Goal: Information Seeking & Learning: Learn about a topic

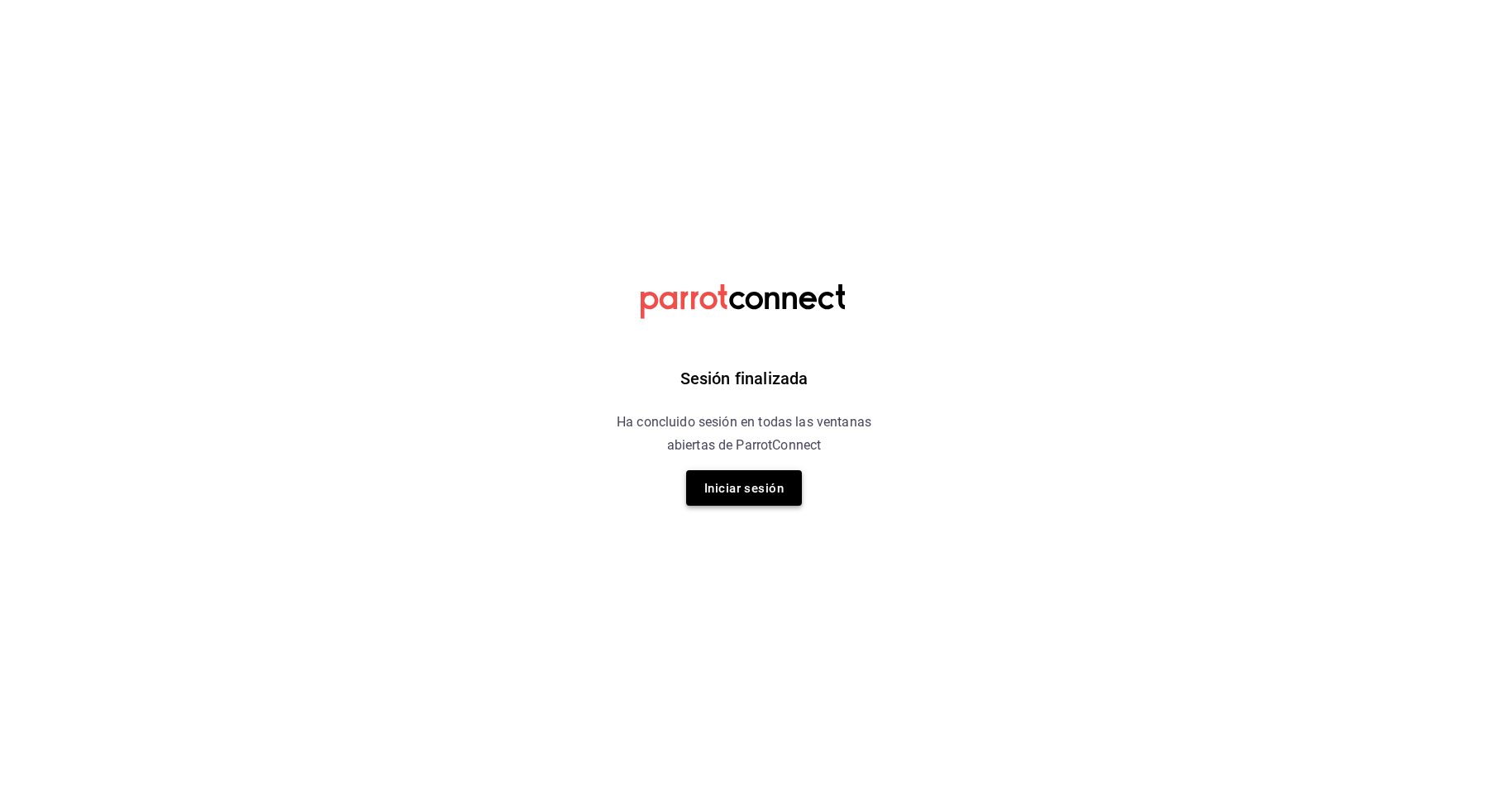
click at [750, 485] on font "Iniciar sesión" at bounding box center [743, 488] width 79 height 15
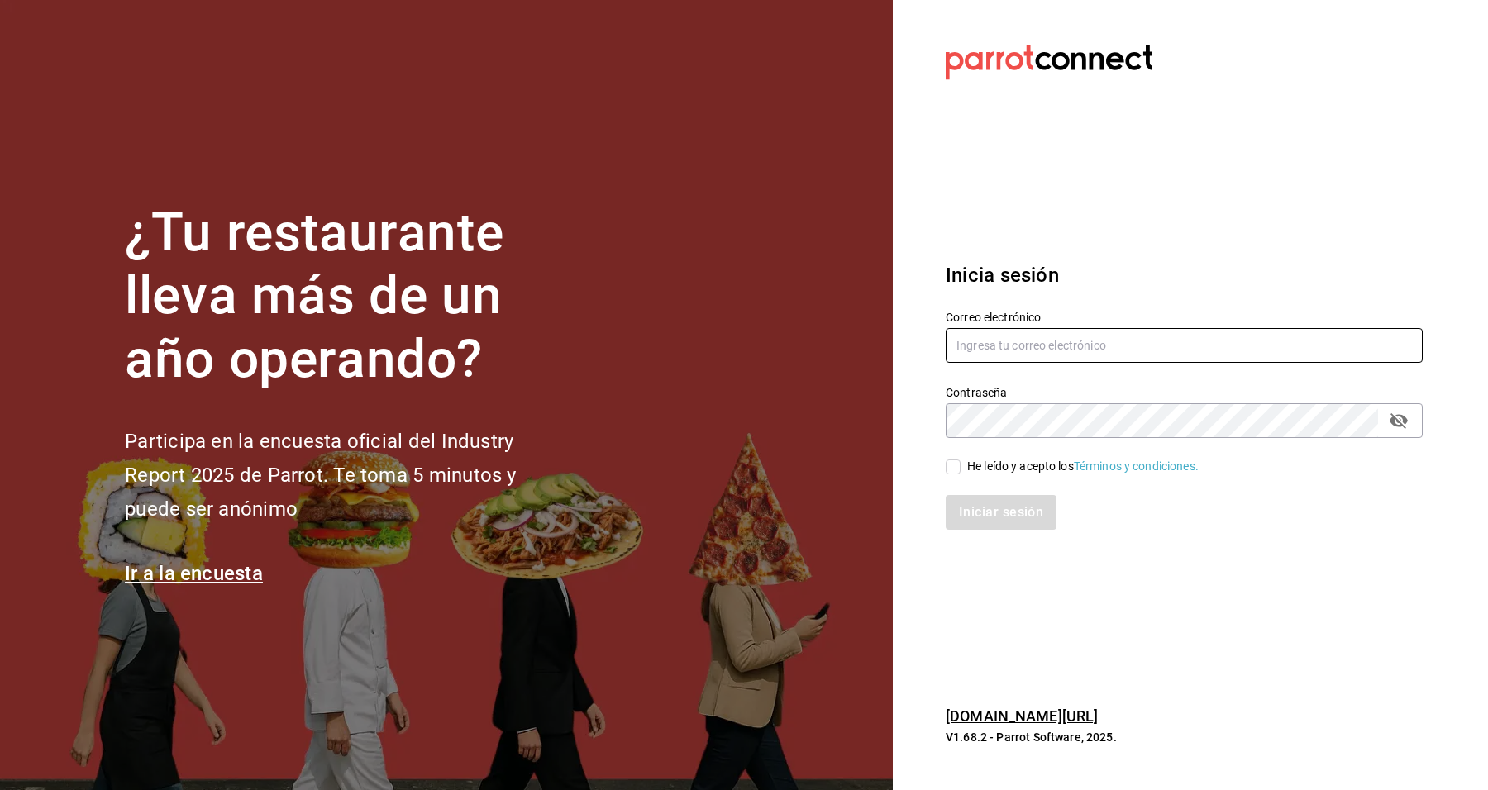
type input "josepalax90@gmail.com"
click at [952, 469] on input "He leído y acepto los Términos y condiciones." at bounding box center [952, 467] width 15 height 15
checkbox input "true"
click at [961, 495] on button "Iniciar sesión" at bounding box center [1001, 512] width 112 height 35
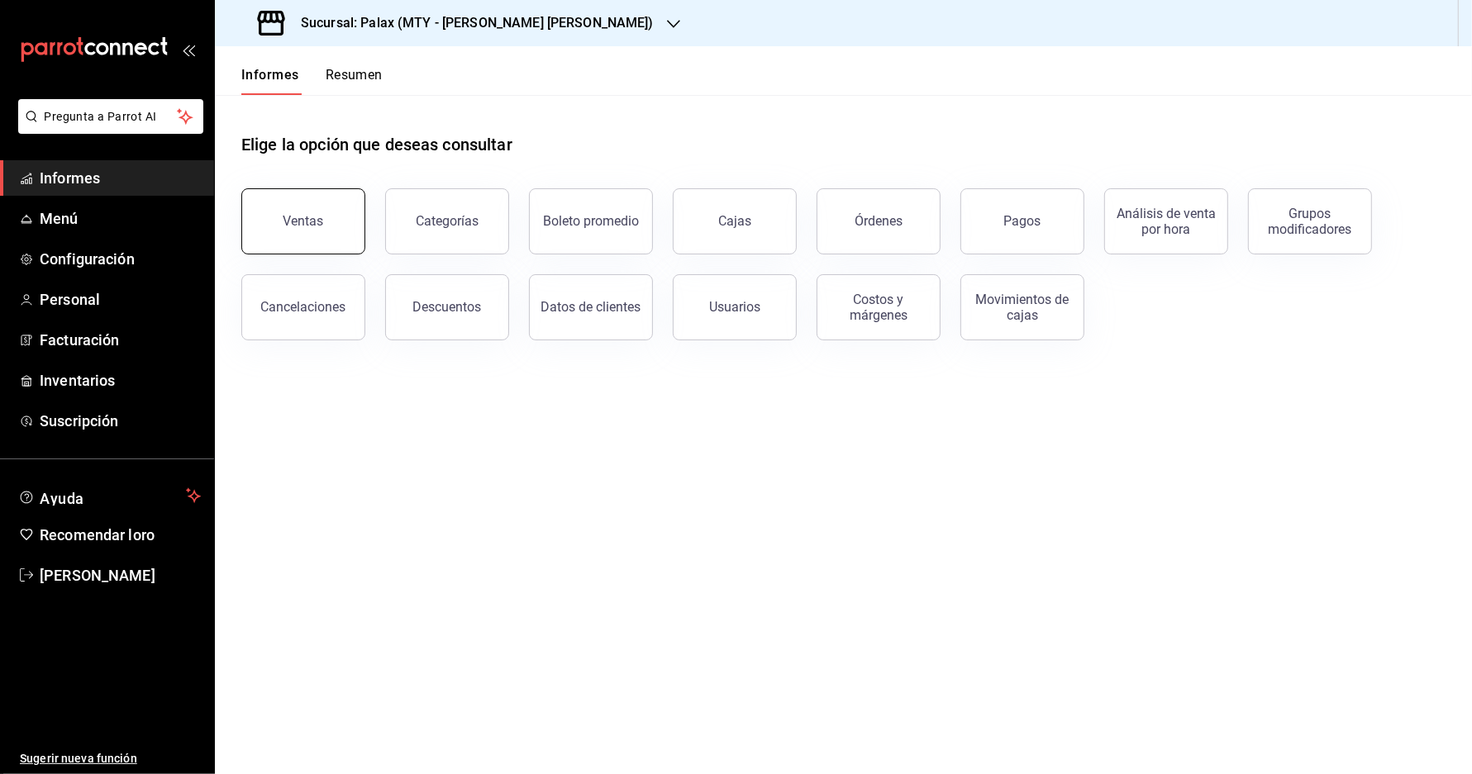
click at [331, 245] on button "Ventas" at bounding box center [303, 221] width 124 height 66
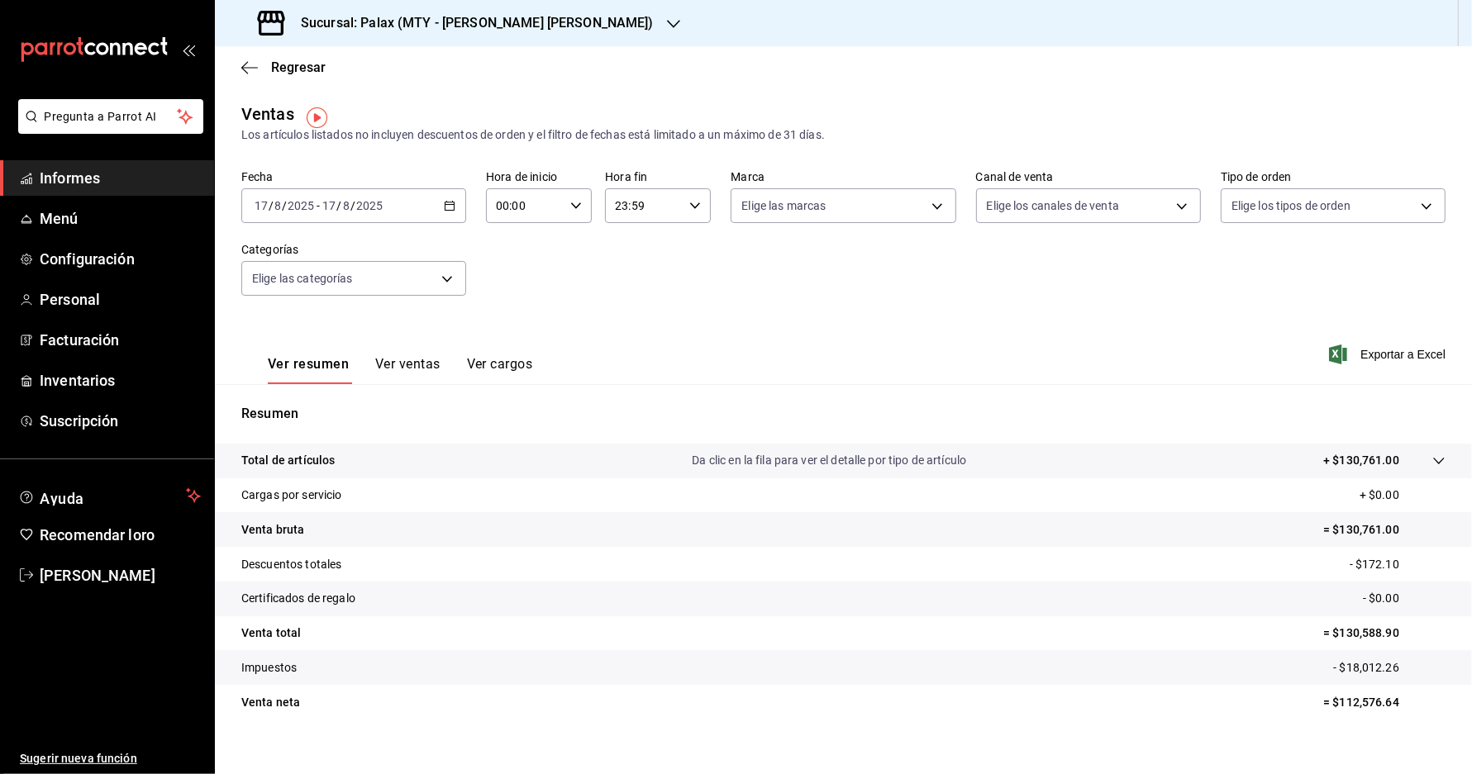
click at [667, 18] on icon "button" at bounding box center [673, 23] width 13 height 13
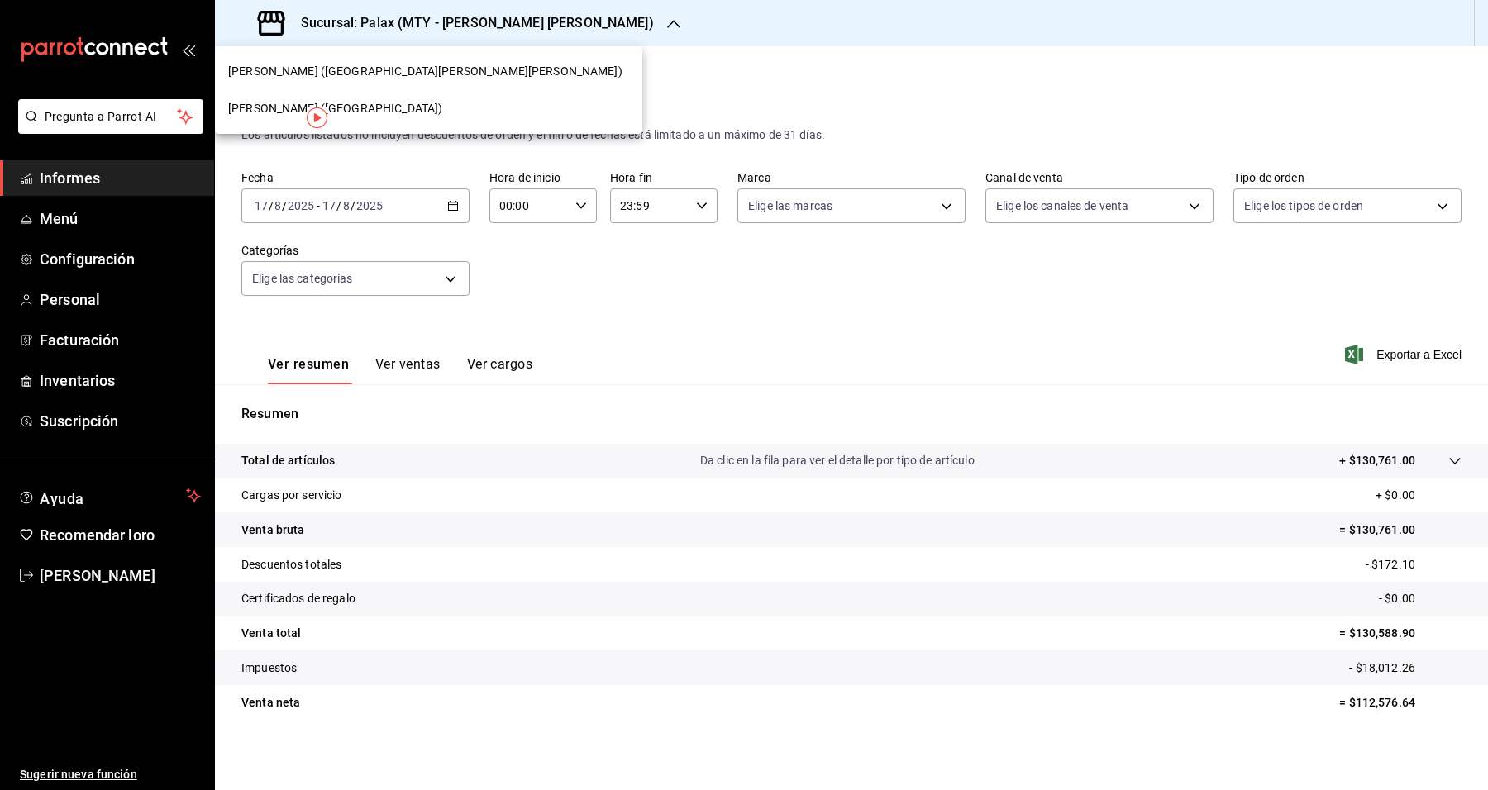
click at [271, 121] on div "[PERSON_NAME] ([GEOGRAPHIC_DATA])" at bounding box center [428, 108] width 427 height 37
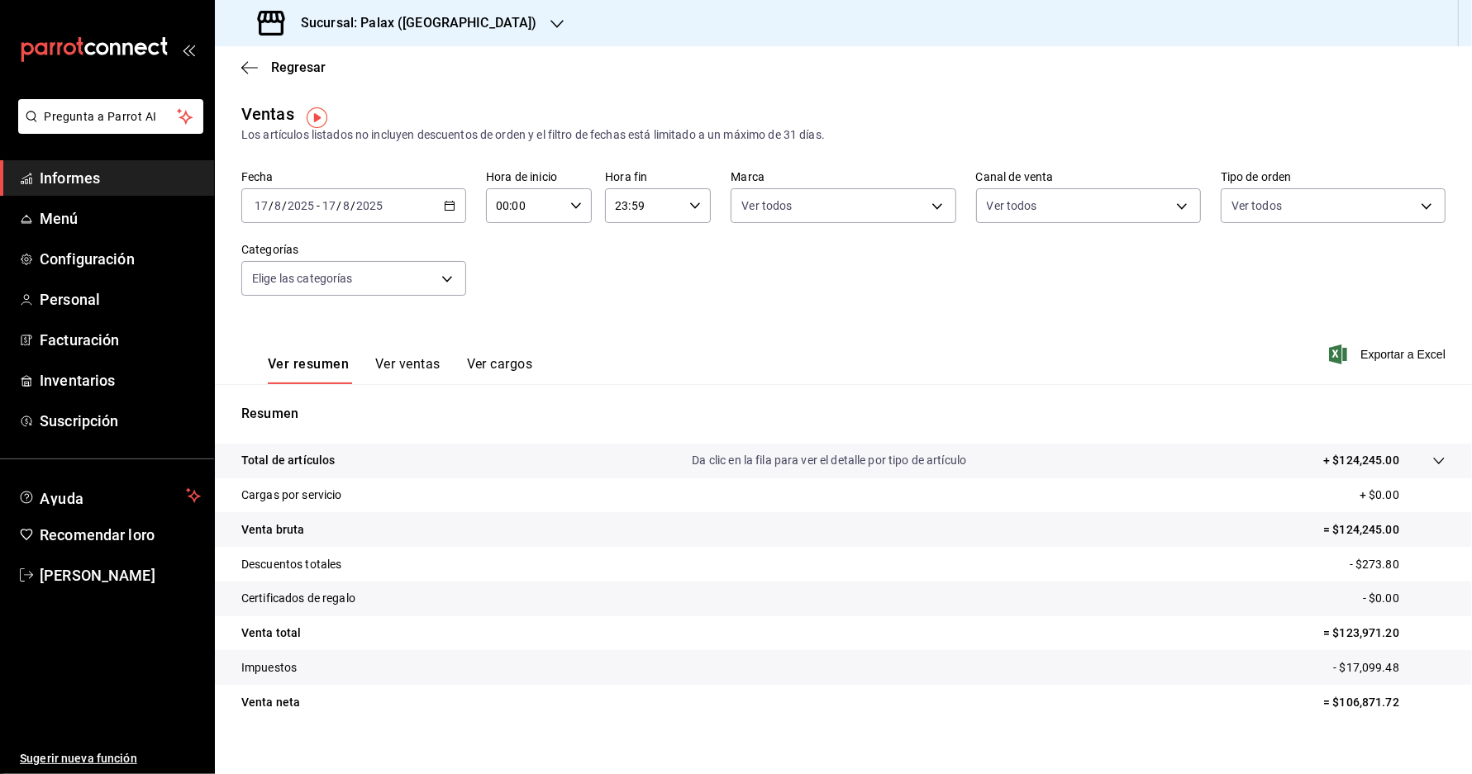
click at [584, 223] on div "00:00 Hora de inicio" at bounding box center [539, 205] width 106 height 35
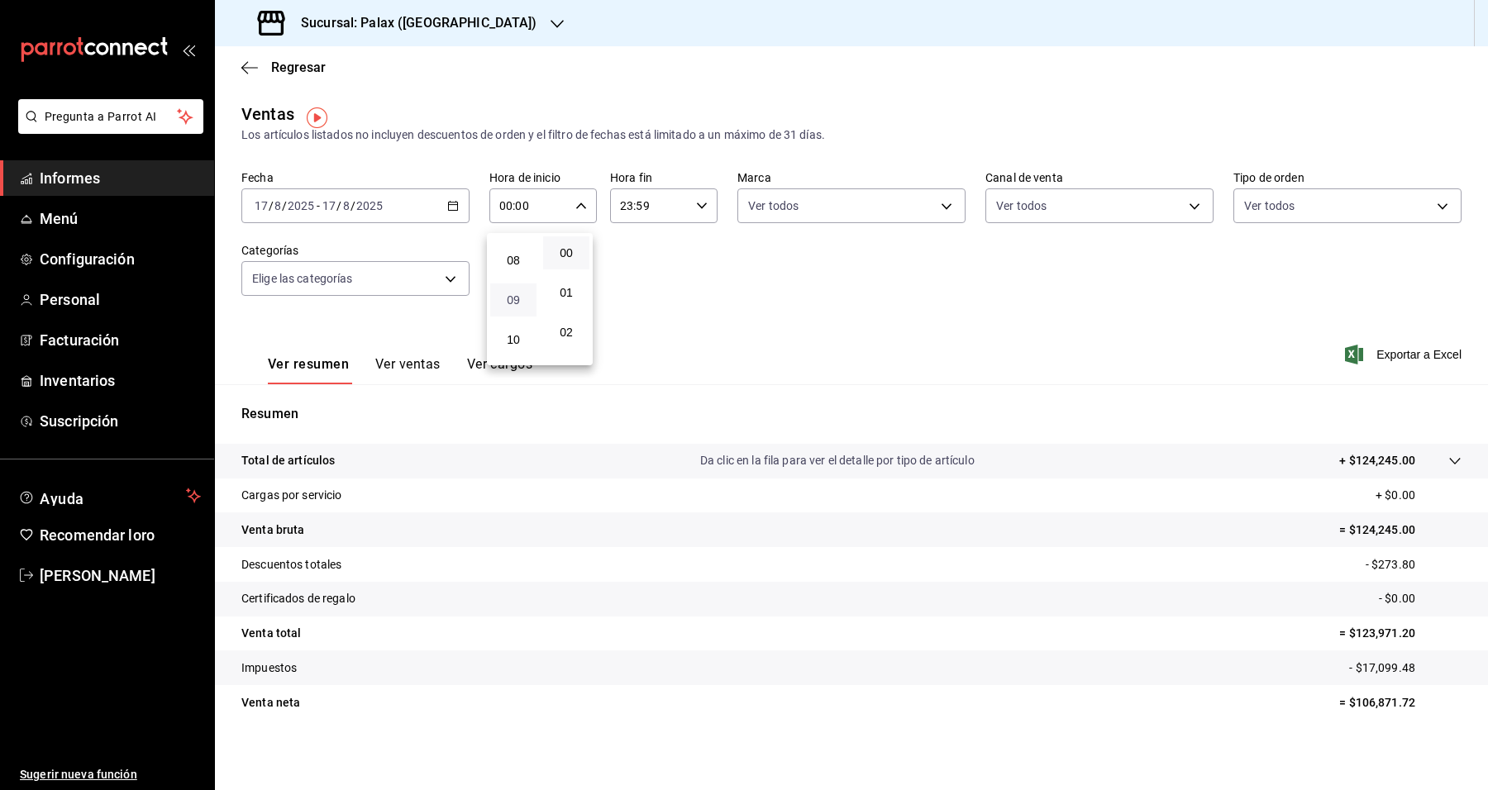
scroll to position [207, 0]
click at [515, 307] on button "07" at bounding box center [513, 323] width 46 height 33
type input "07:00"
click at [698, 303] on div at bounding box center [744, 395] width 1488 height 790
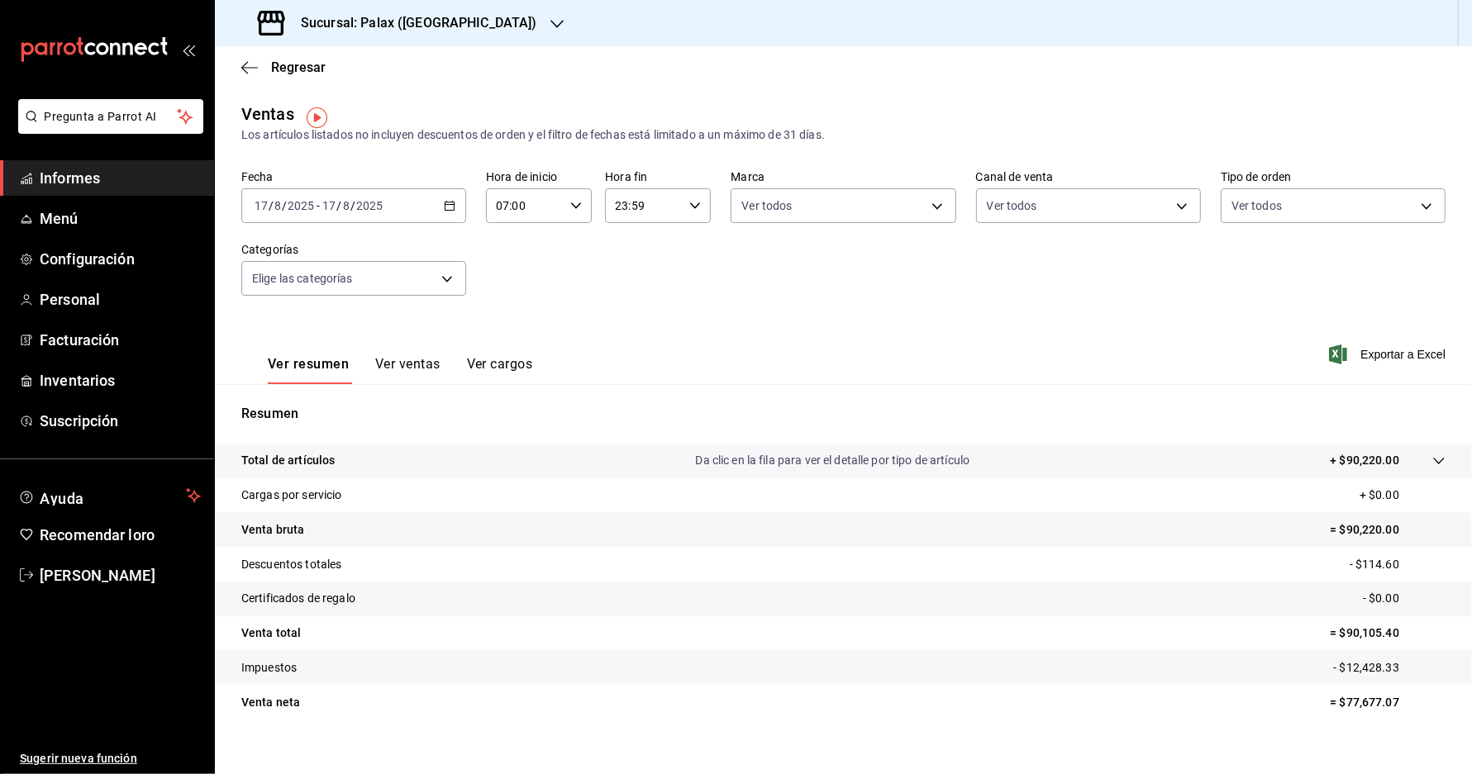
click at [424, 364] on font "Ver ventas" at bounding box center [407, 364] width 65 height 16
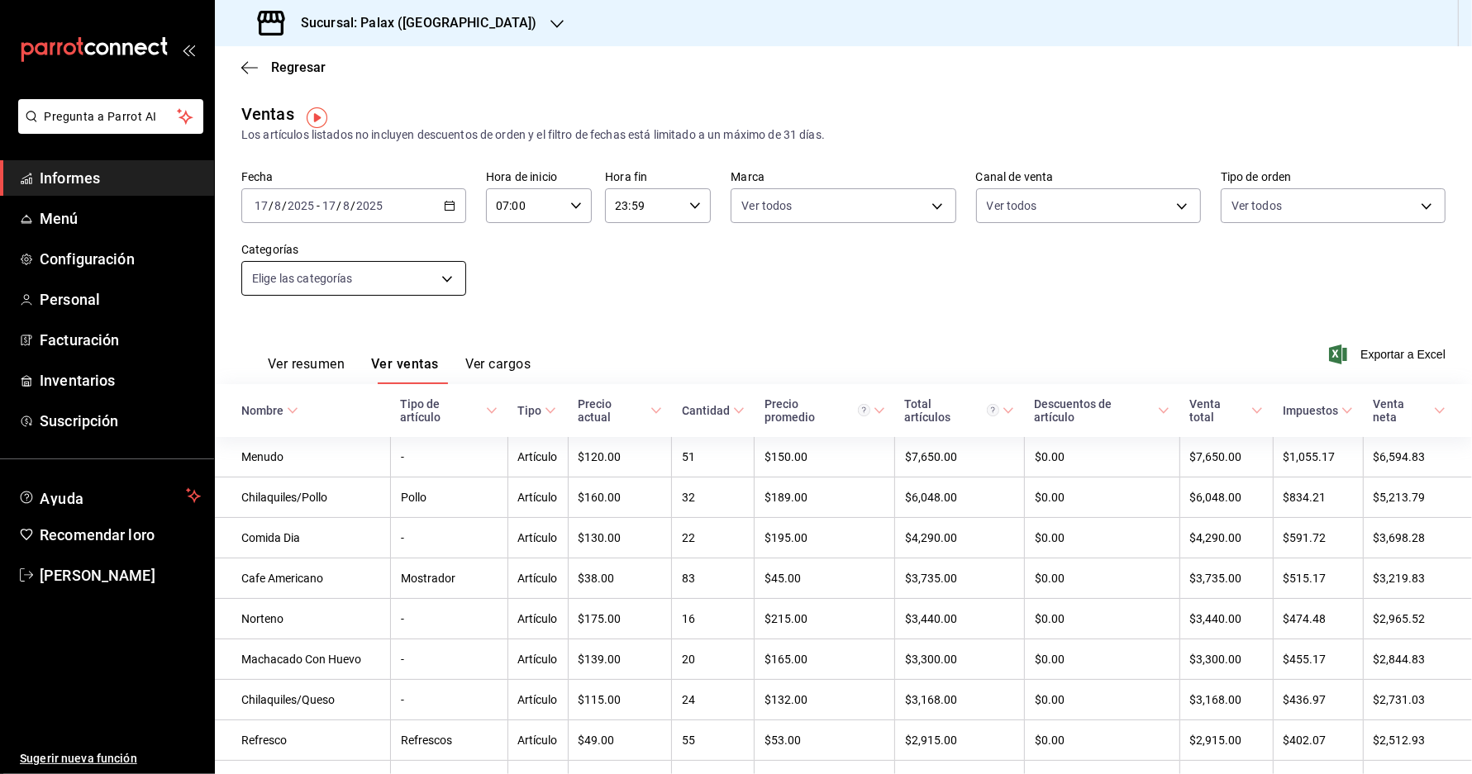
click at [456, 283] on body "Pregunta a Parrot AI Informes Menú Configuración Personal Facturación Inventari…" at bounding box center [736, 387] width 1472 height 774
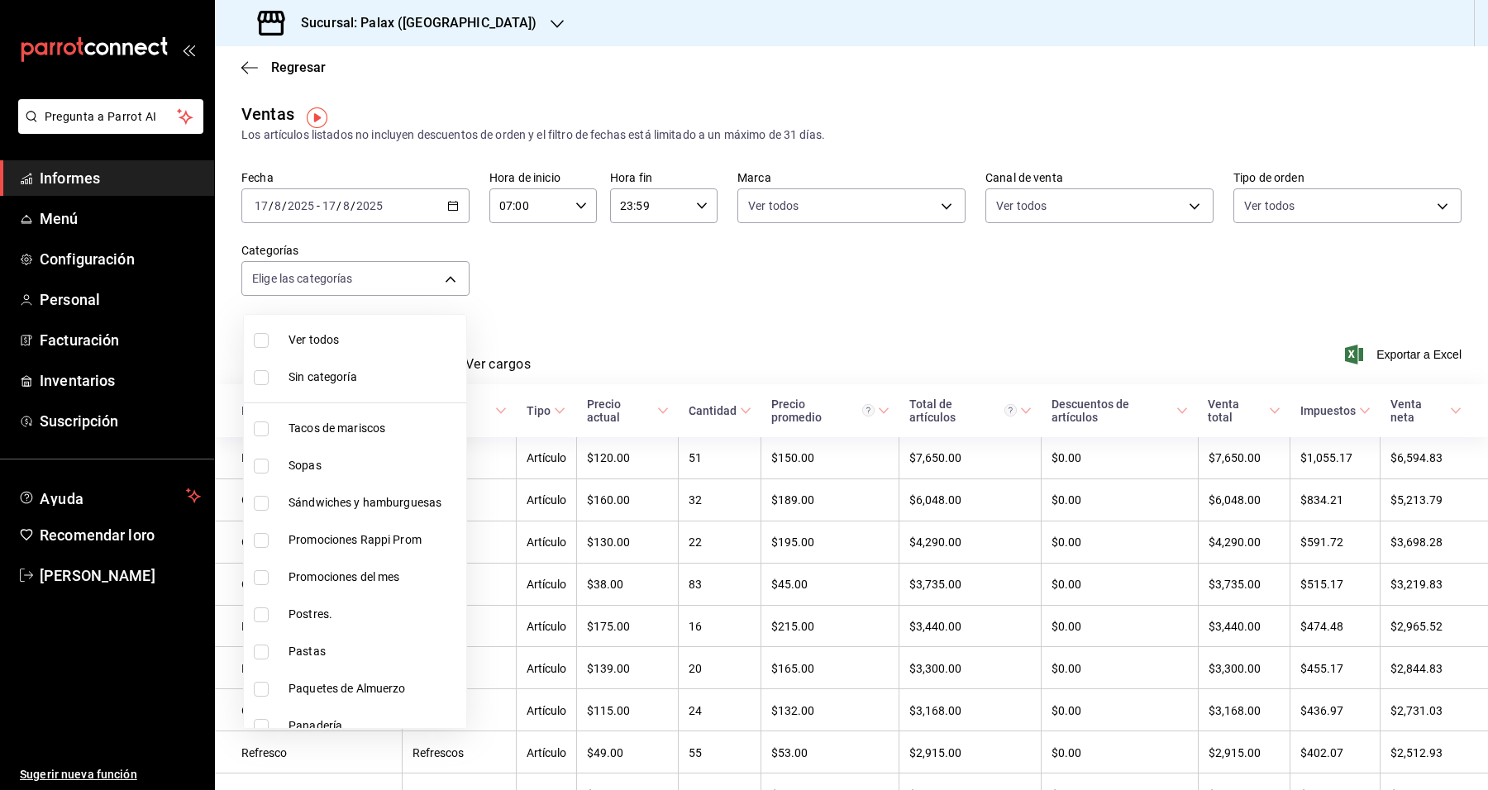
click at [333, 609] on span "Postres." at bounding box center [373, 614] width 171 height 17
type input "5f074bd3-619d-4e10-94fa-620713841d38"
checkbox input "true"
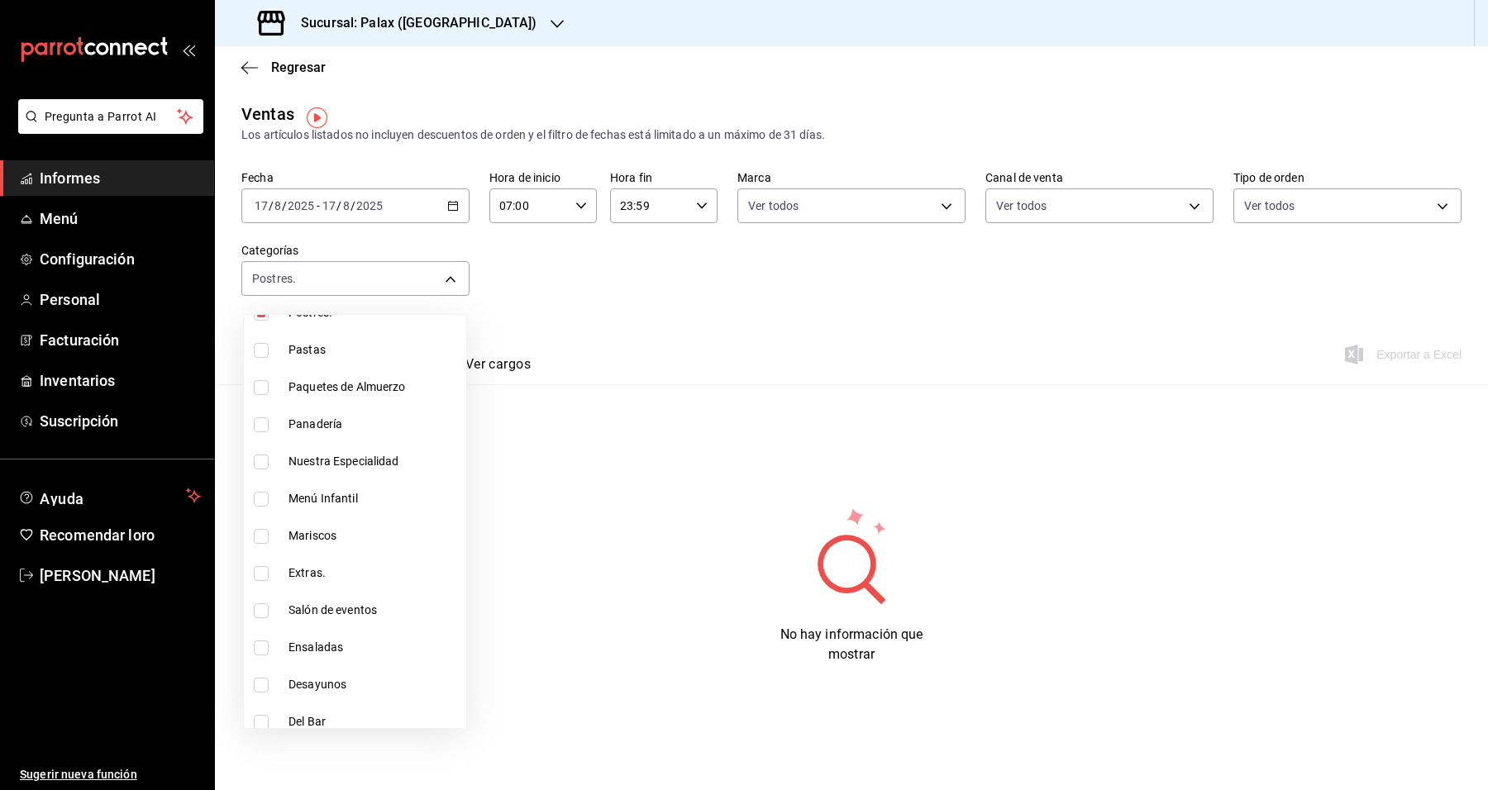
scroll to position [310, 0]
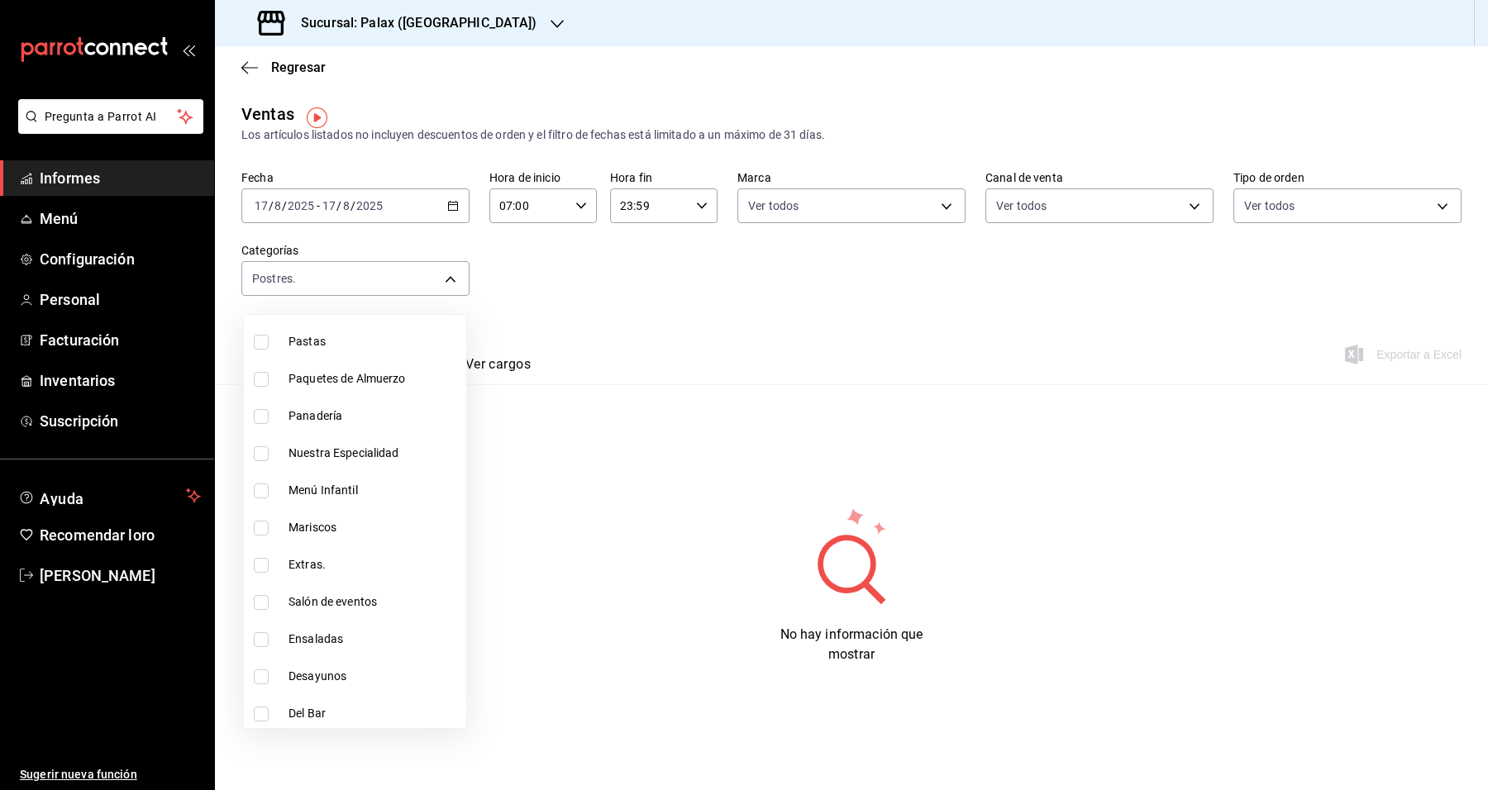
click at [327, 412] on font "Panadería" at bounding box center [315, 415] width 54 height 13
type input "5f074bd3-619d-4e10-94fa-620713841d38,90d14028-a2c9-4fb8-b762-41d9ea373592"
checkbox input "true"
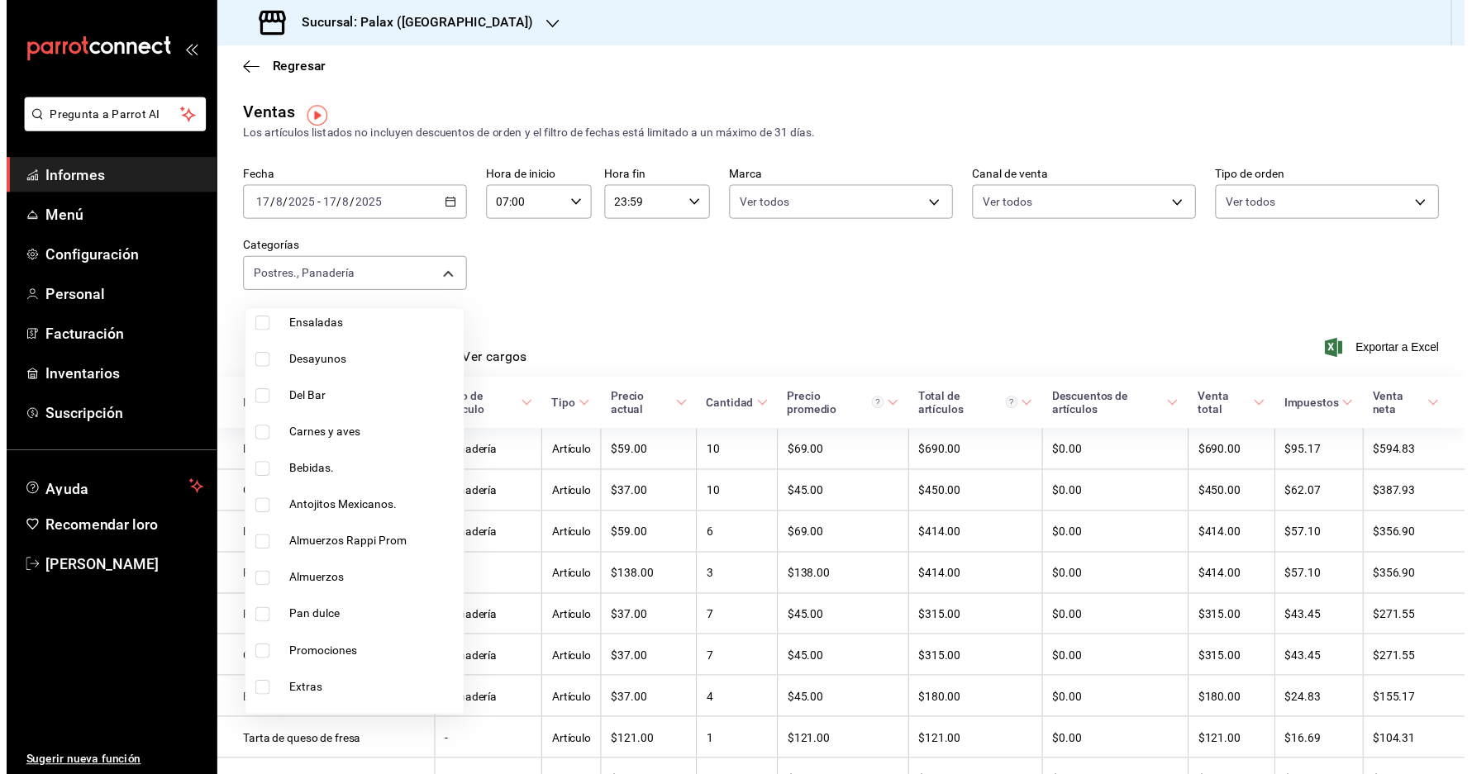
scroll to position [723, 0]
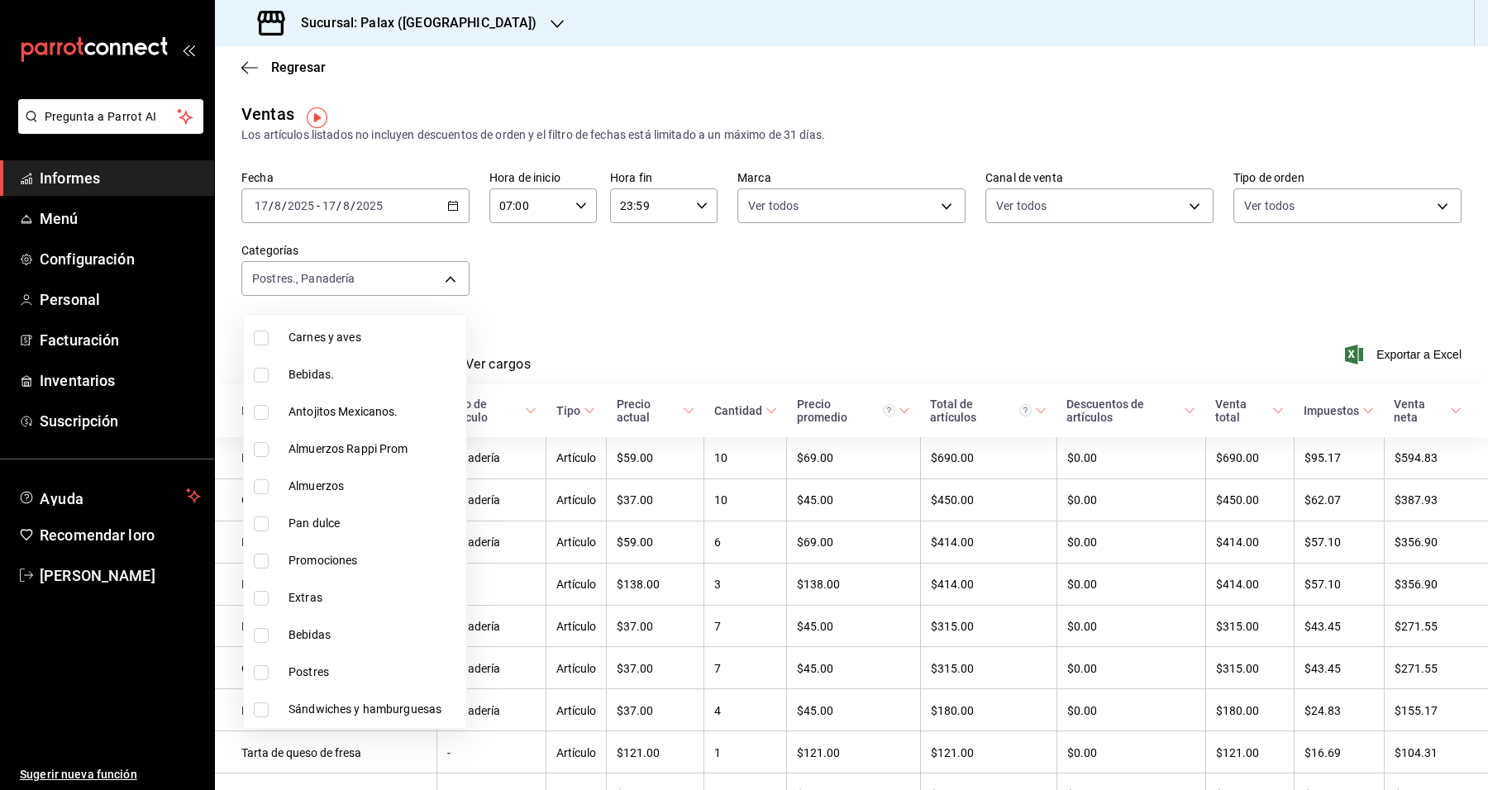
click at [336, 533] on li "Pan dulce" at bounding box center [355, 523] width 222 height 37
type input "5f074bd3-619d-4e10-94fa-620713841d38,90d14028-a2c9-4fb8-b762-41d9ea373592,a0032…"
checkbox input "true"
click at [326, 674] on font "Postres" at bounding box center [308, 671] width 40 height 13
type input "5f074bd3-619d-4e10-94fa-620713841d38,90d14028-a2c9-4fb8-b762-41d9ea373592,a0032…"
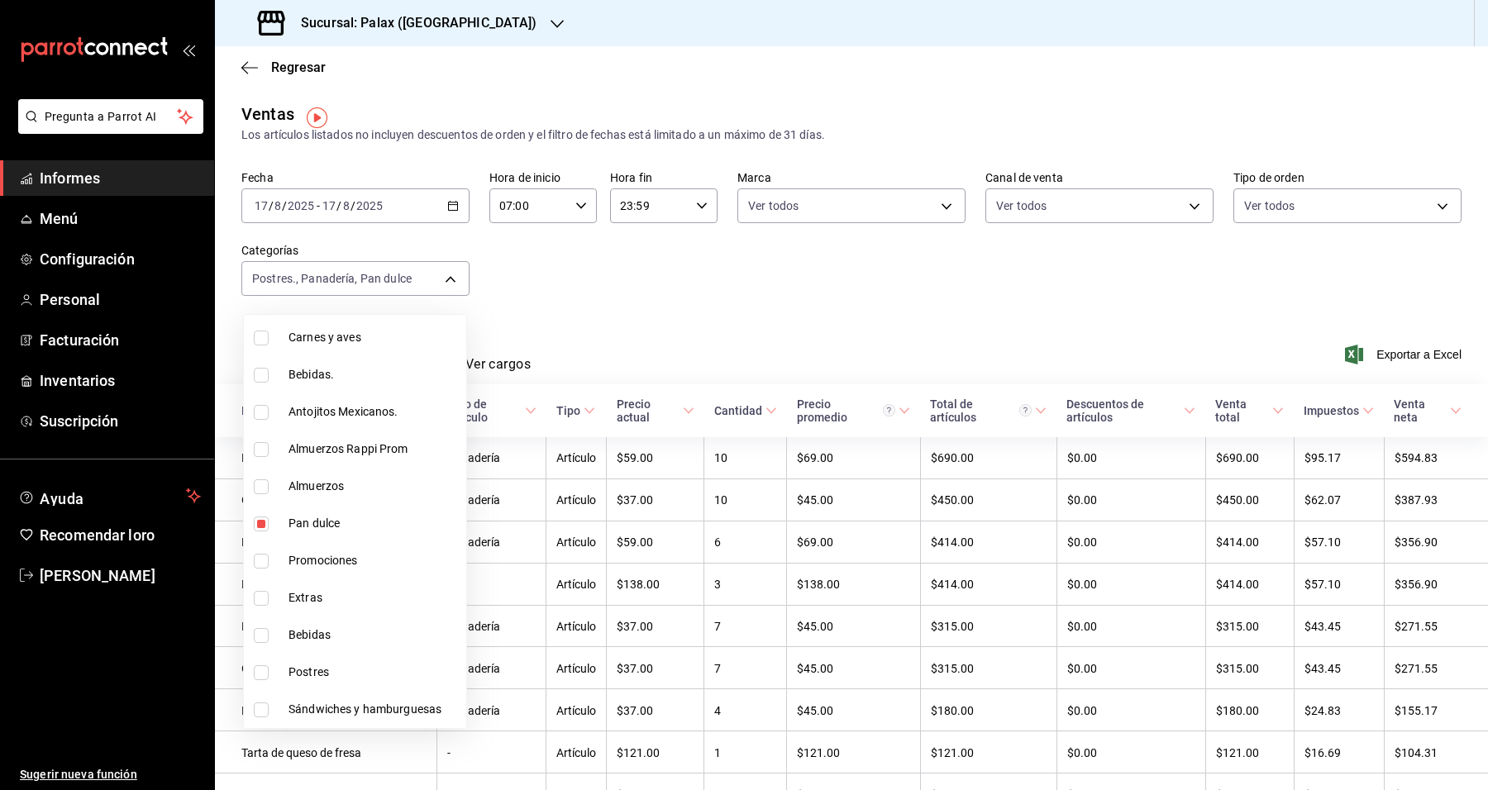
checkbox input "true"
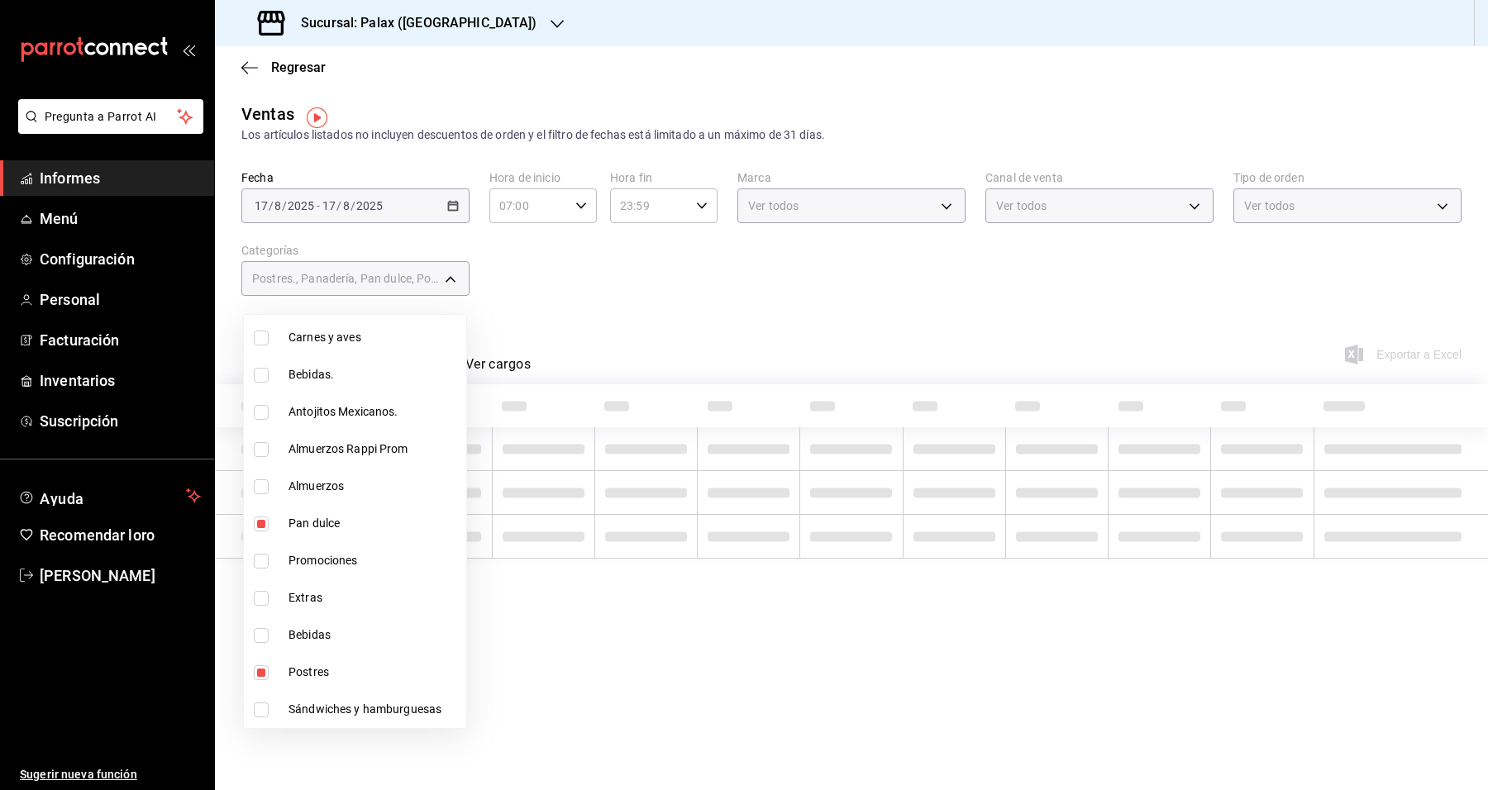
click at [651, 339] on div at bounding box center [744, 395] width 1488 height 790
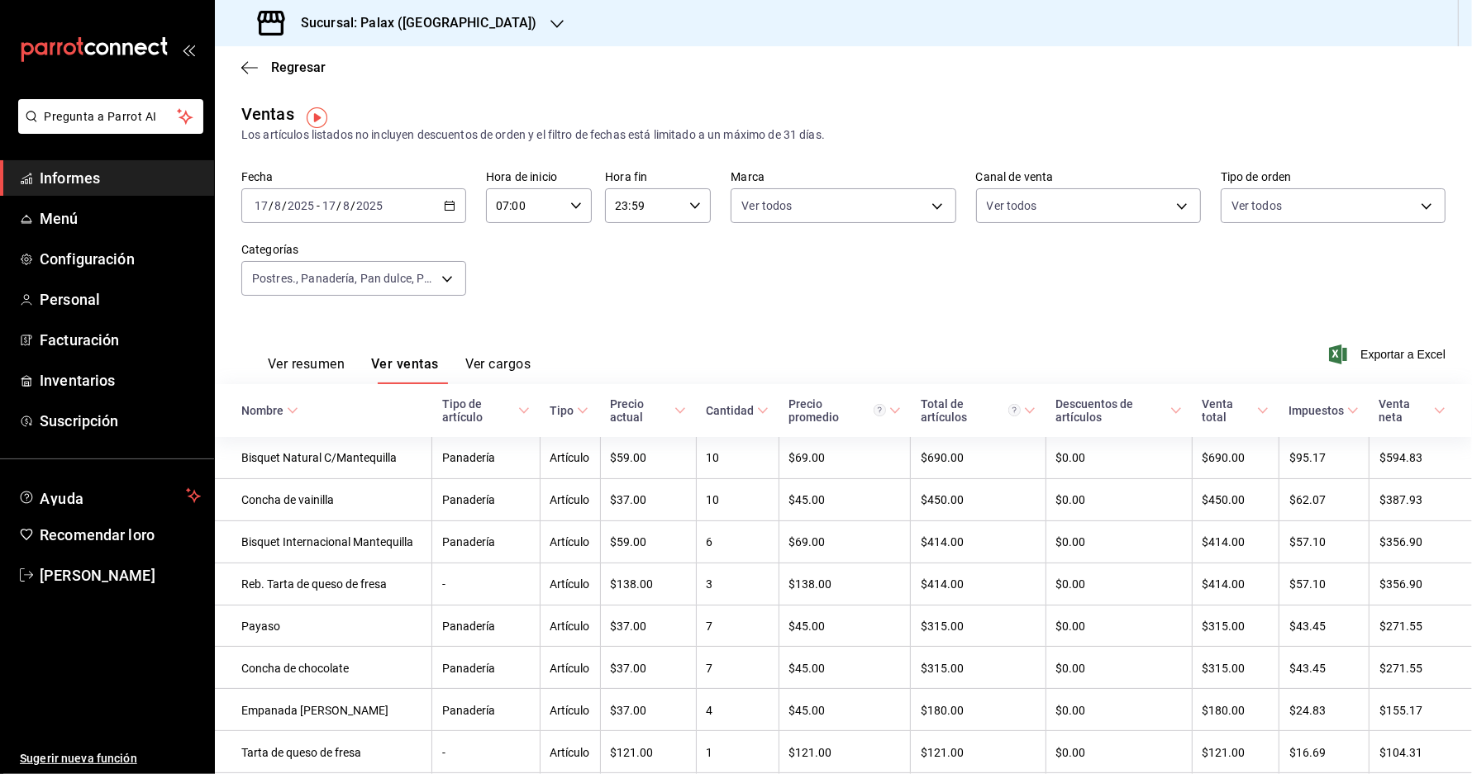
click at [255, 415] on font "Nombre" at bounding box center [262, 410] width 42 height 13
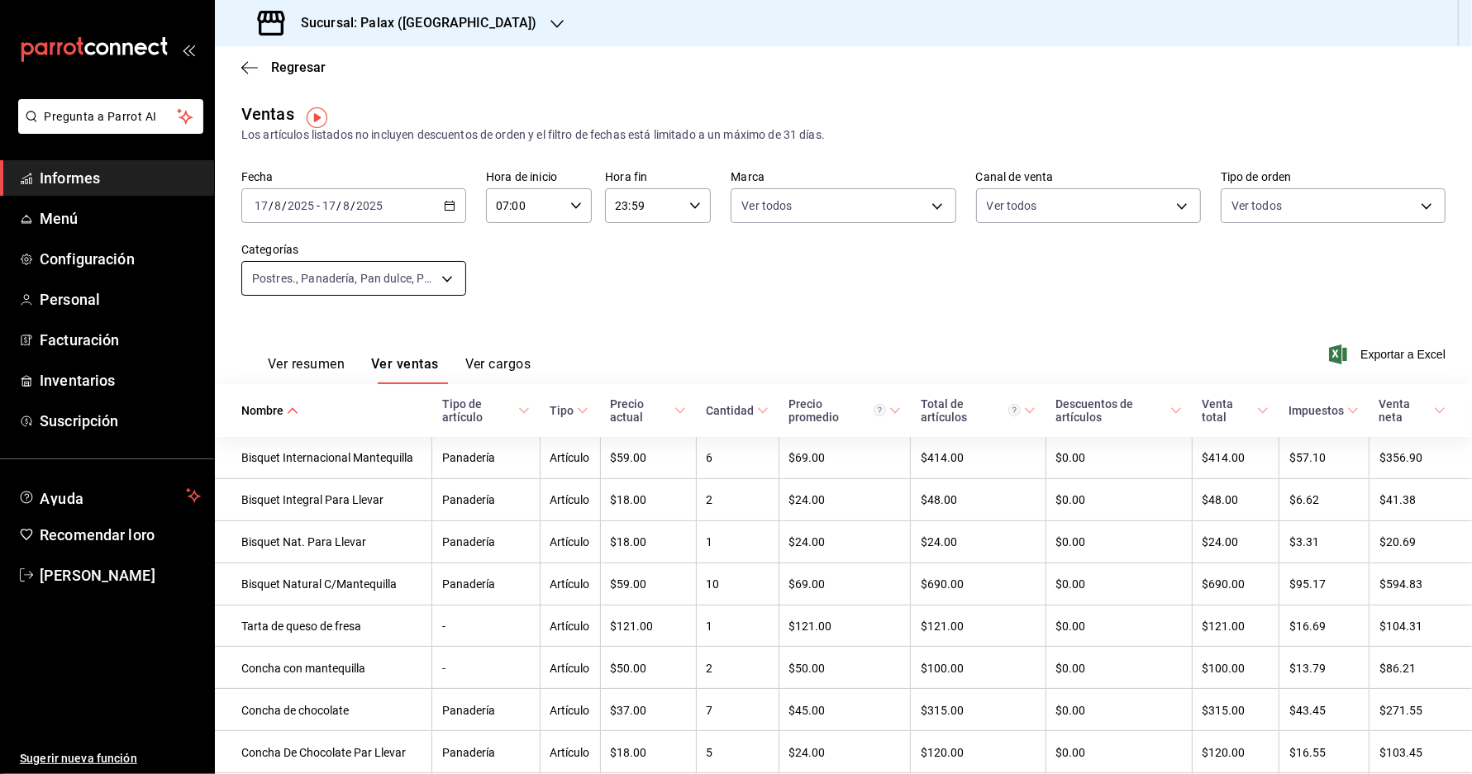
click at [453, 275] on body "Pregunta a Parrot AI Informes Menú Configuración Personal Facturación Inventari…" at bounding box center [736, 387] width 1472 height 774
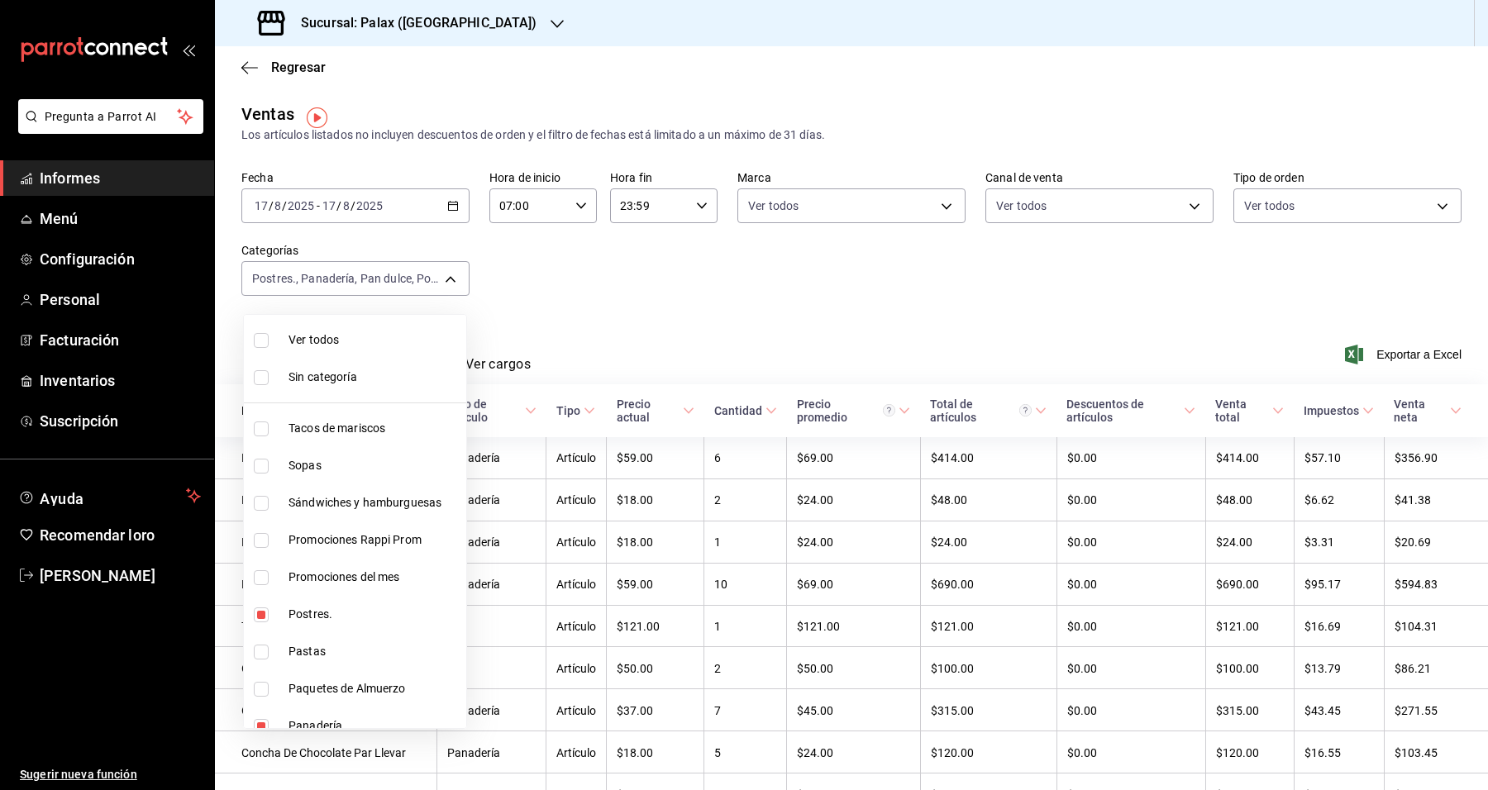
click at [335, 327] on li "Ver todos" at bounding box center [355, 340] width 222 height 37
type input "7fa229bc-c9d3-4dba-9758-ee0117d8b32c,874e04fd-13f0-4277-bc95-ee84bfec7f9b,7d801…"
checkbox input "true"
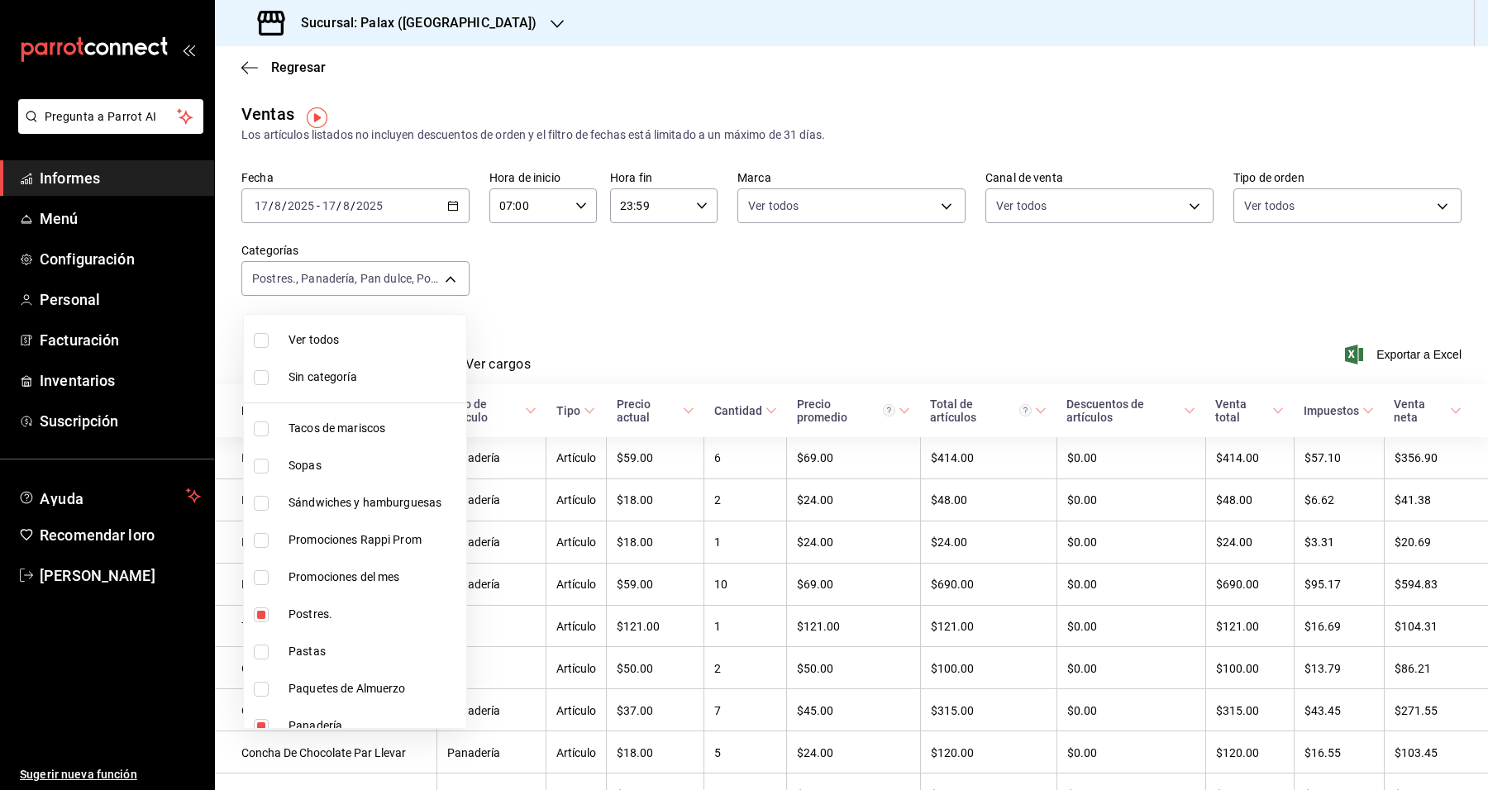
checkbox input "true"
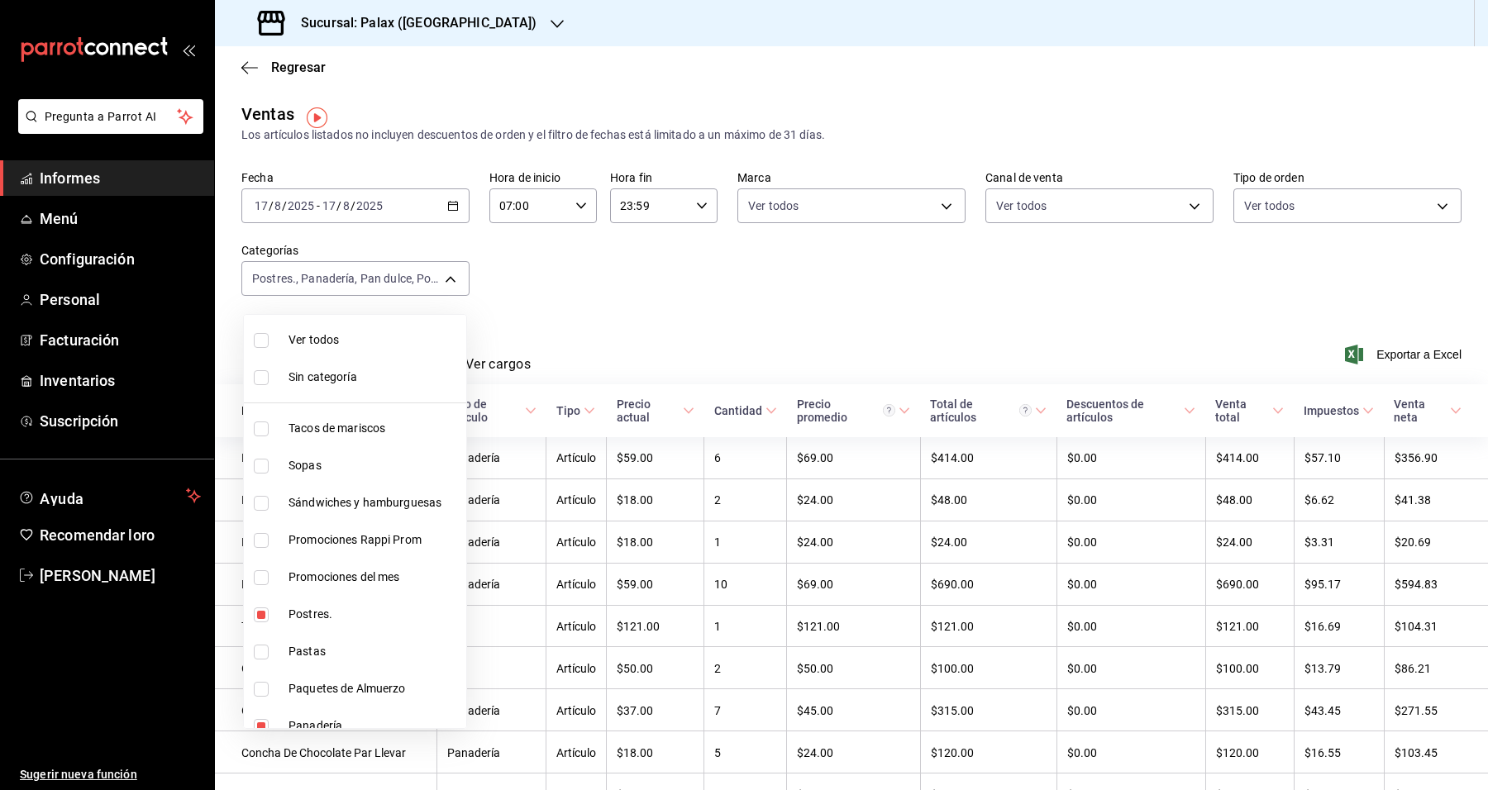
checkbox input "true"
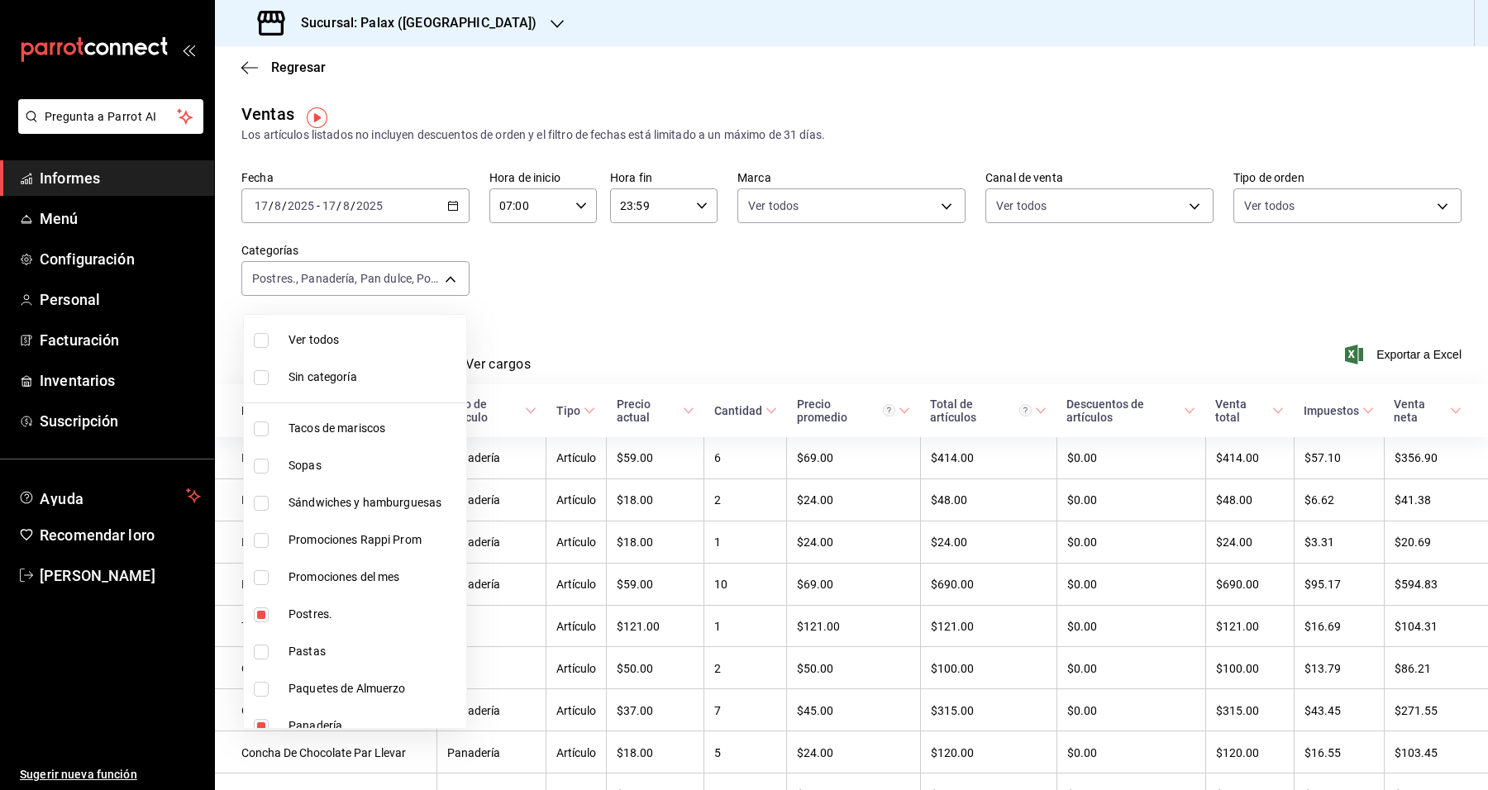
checkbox input "true"
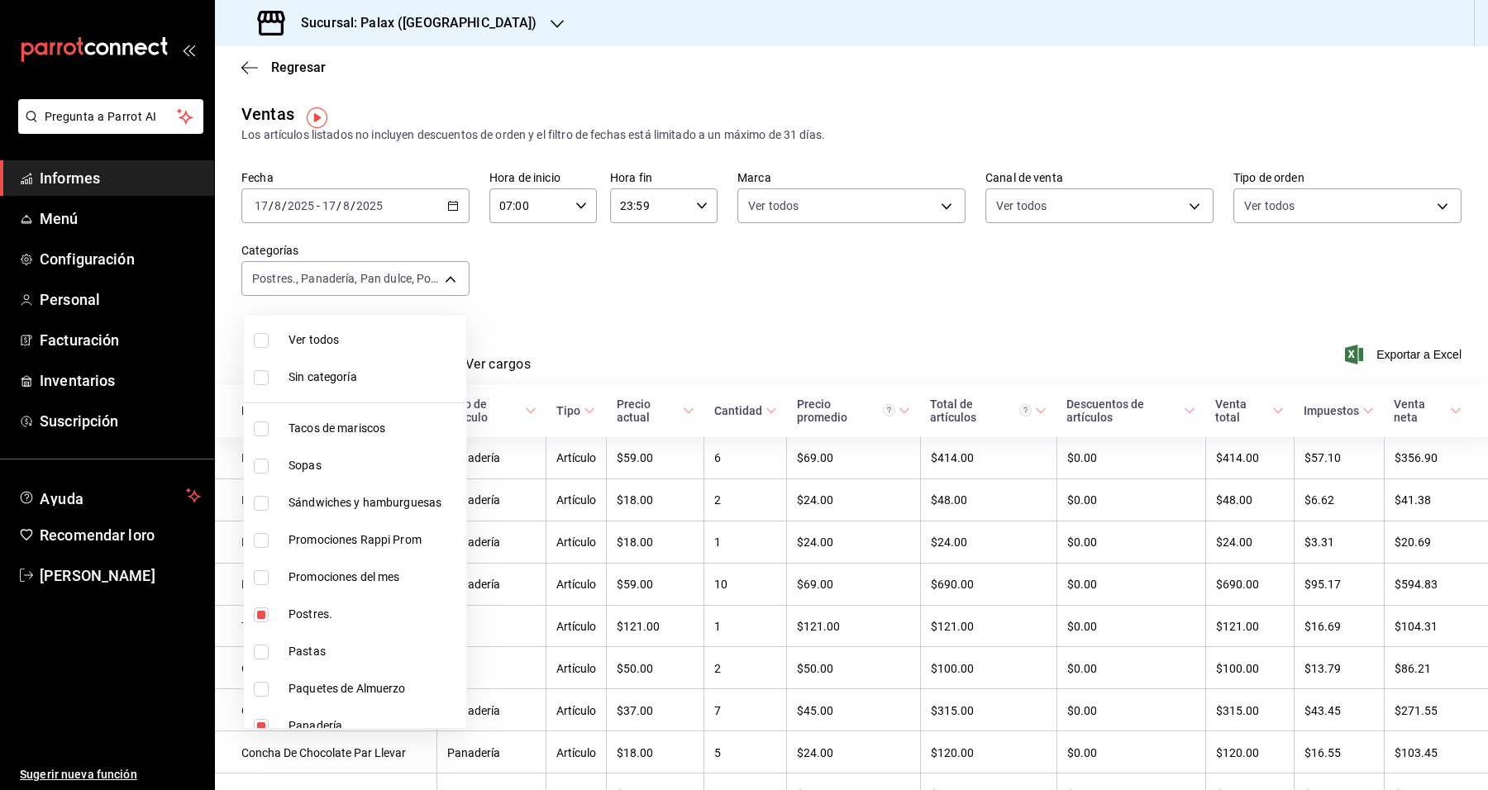
checkbox input "true"
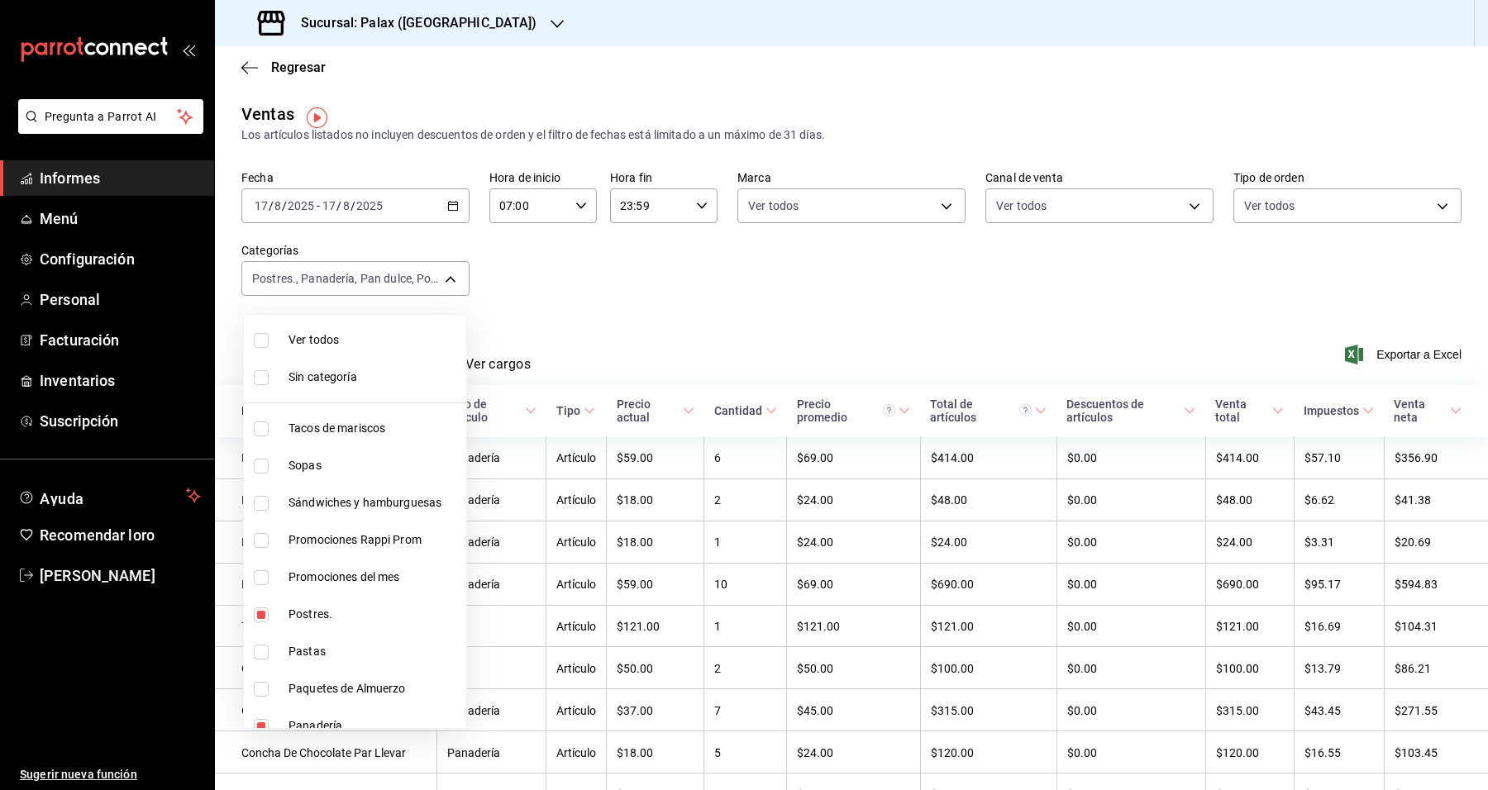
checkbox input "true"
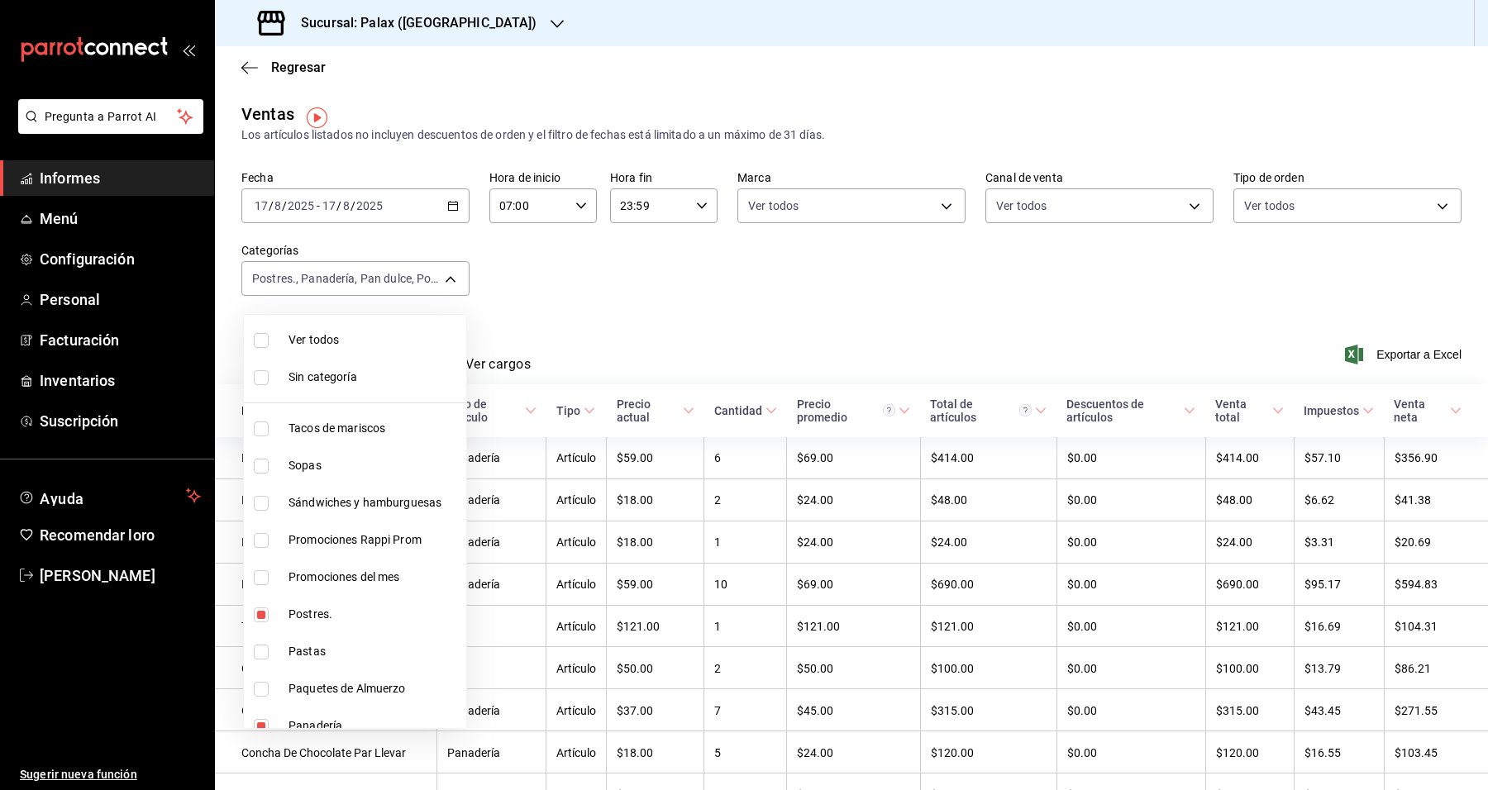
checkbox input "true"
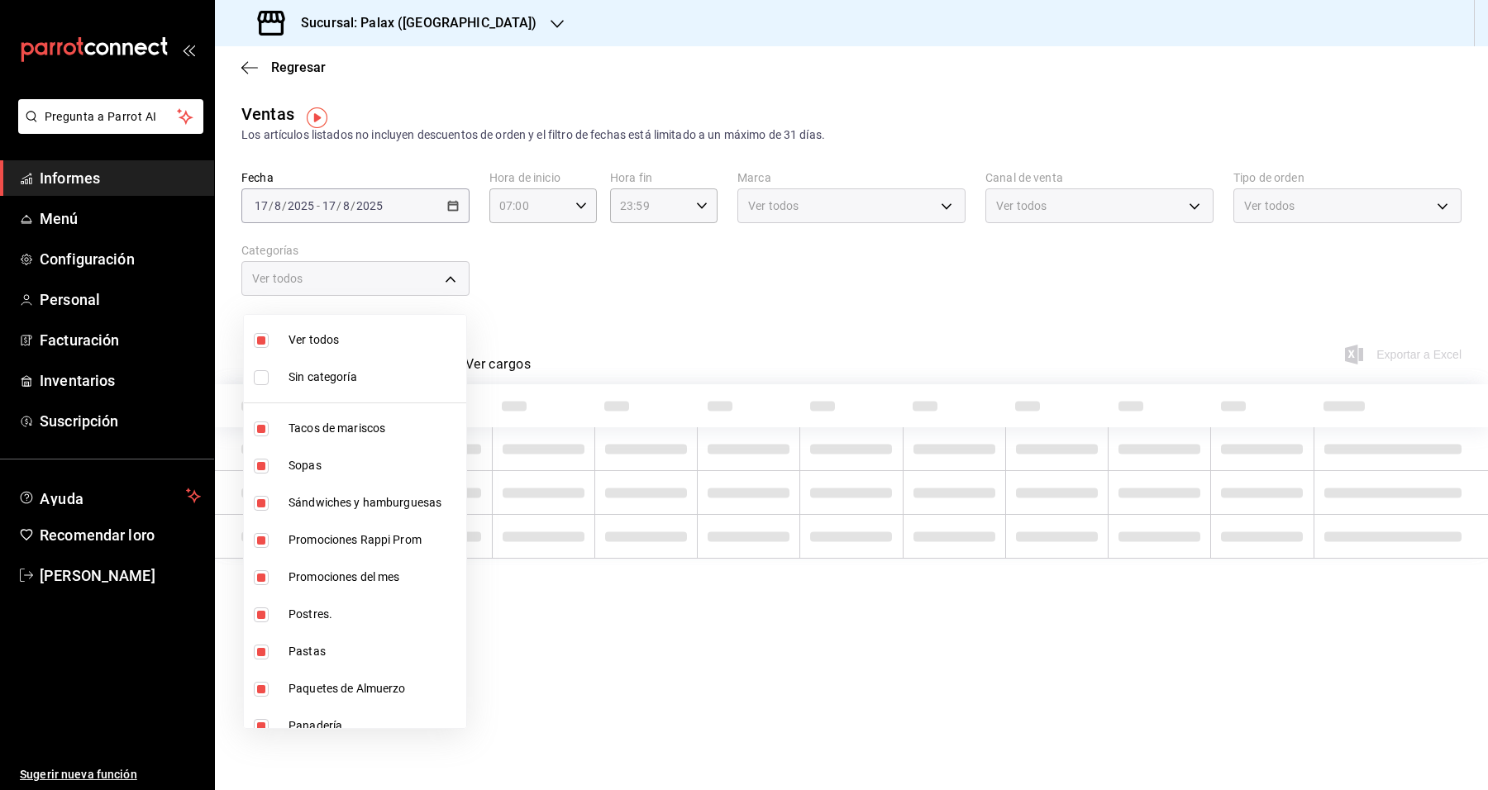
click at [331, 335] on font "Ver todos" at bounding box center [313, 339] width 50 height 13
checkbox input "false"
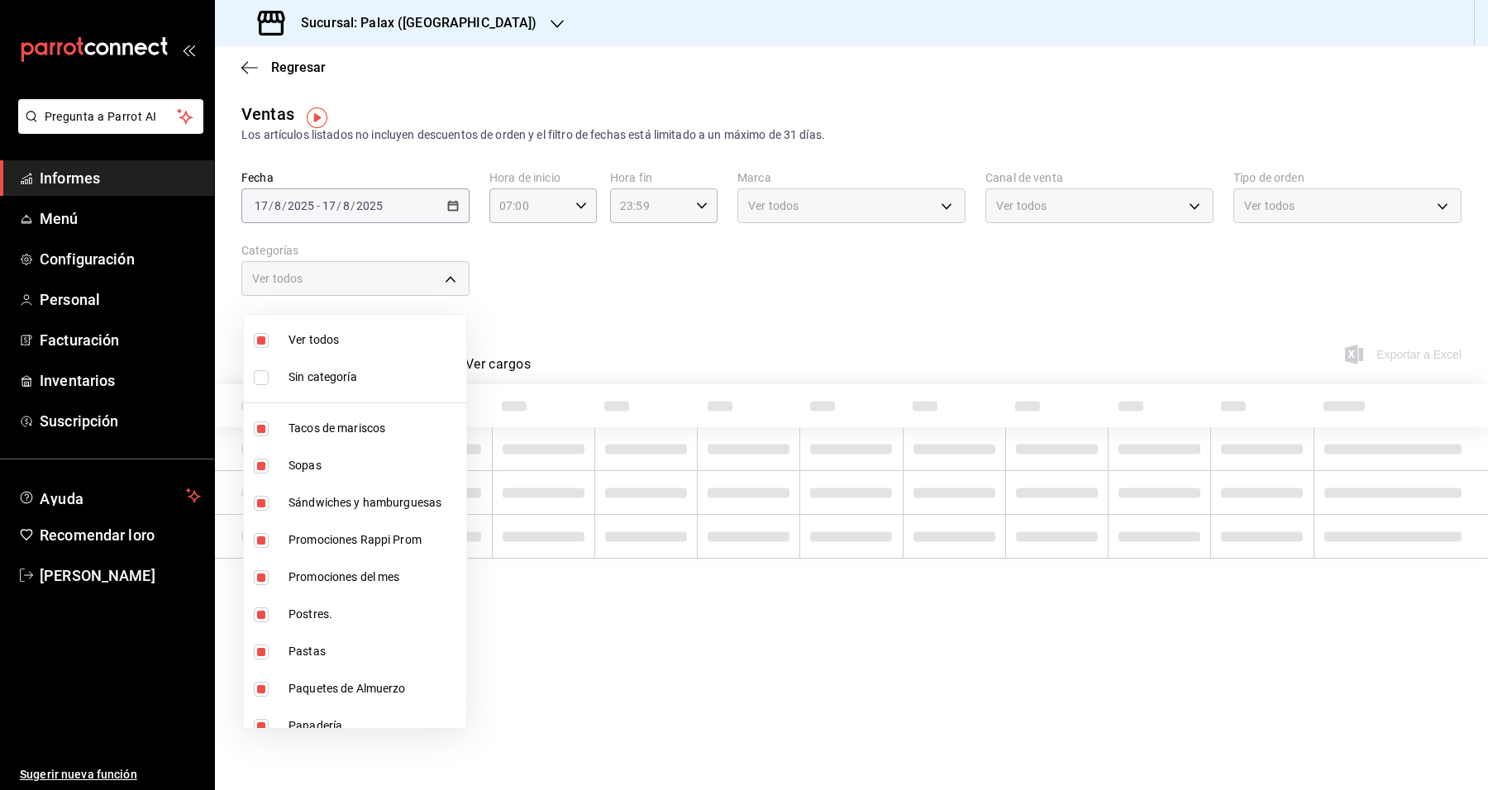
checkbox input "false"
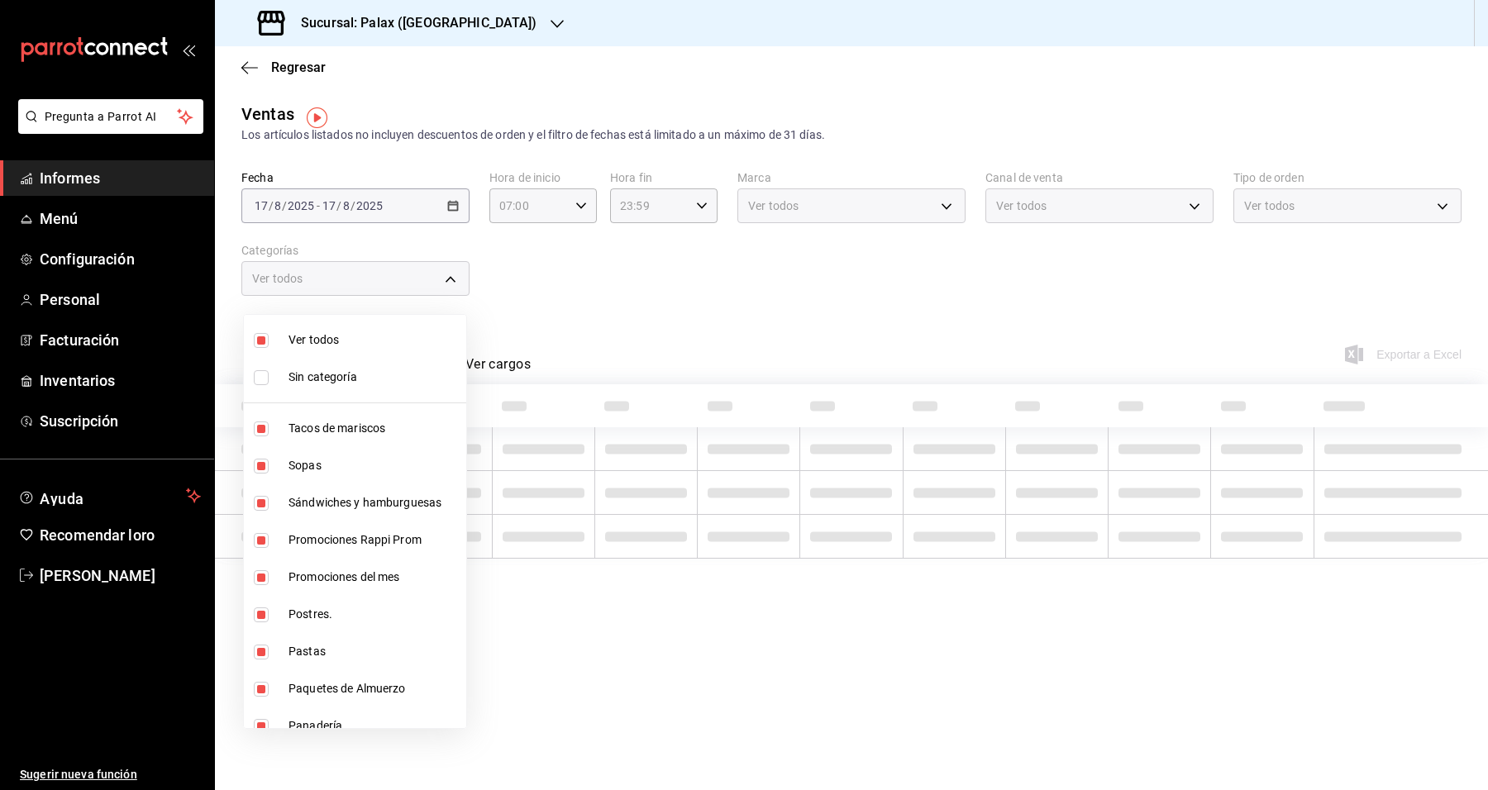
checkbox input "false"
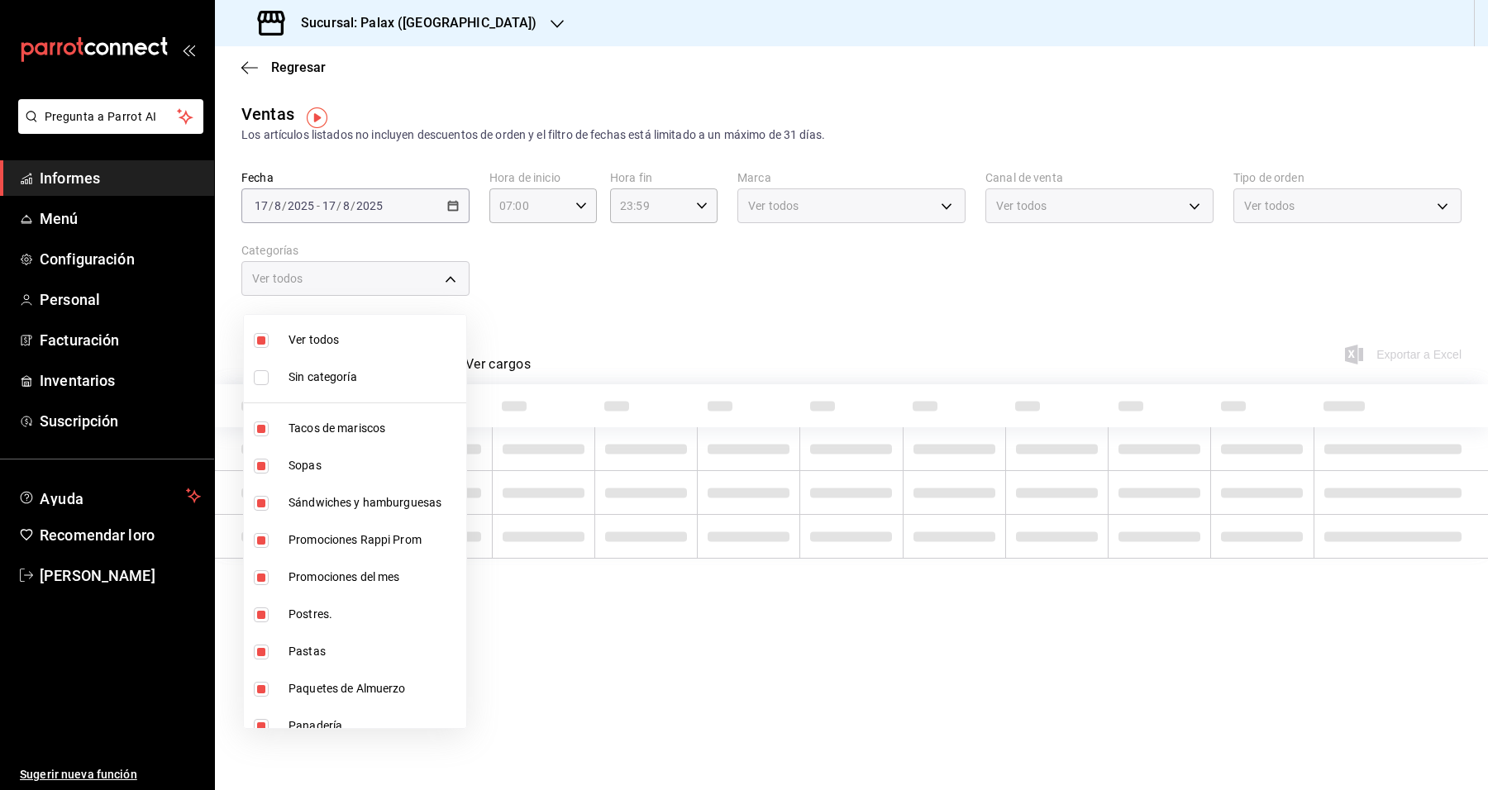
checkbox input "false"
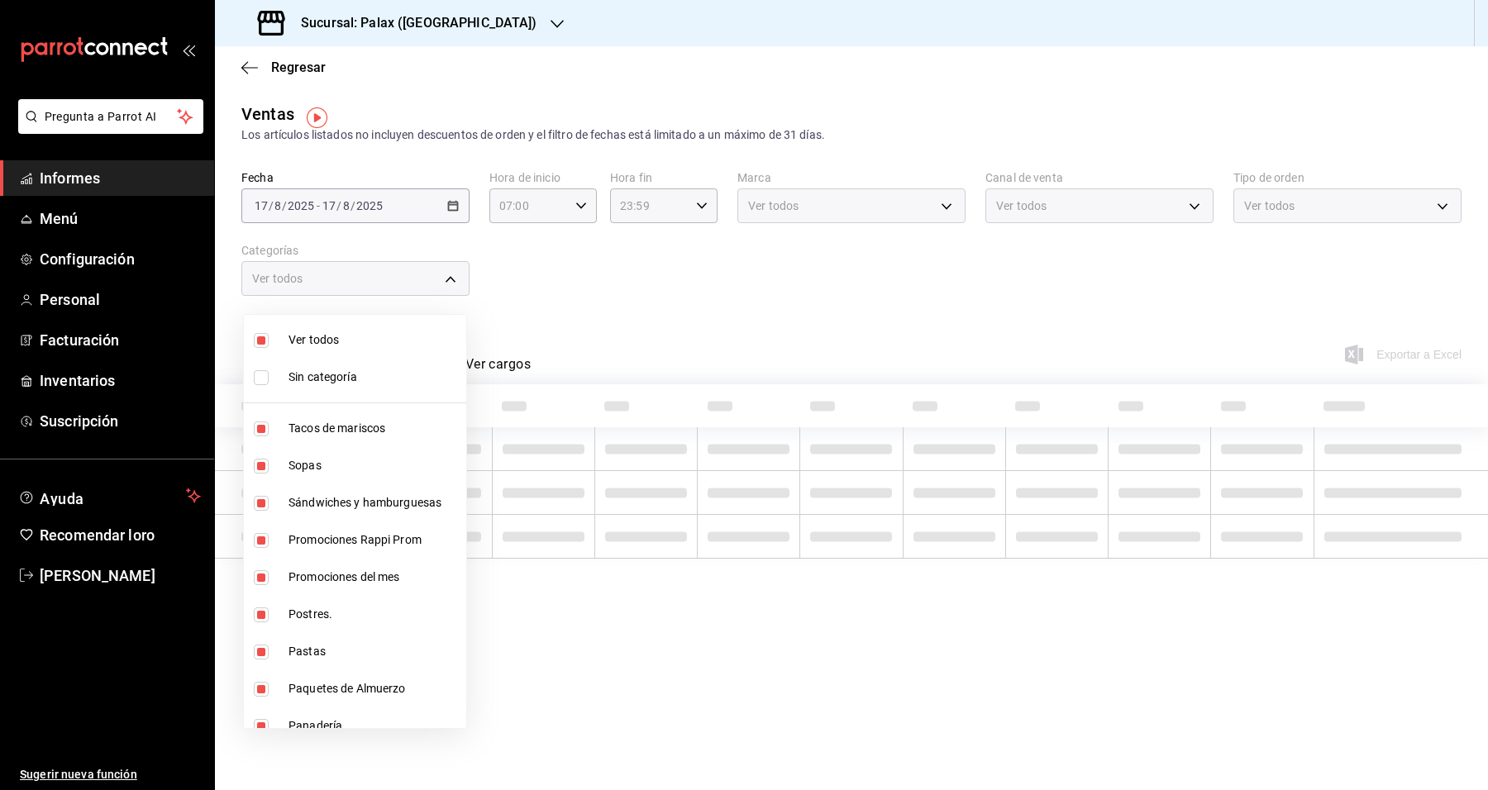
checkbox input "false"
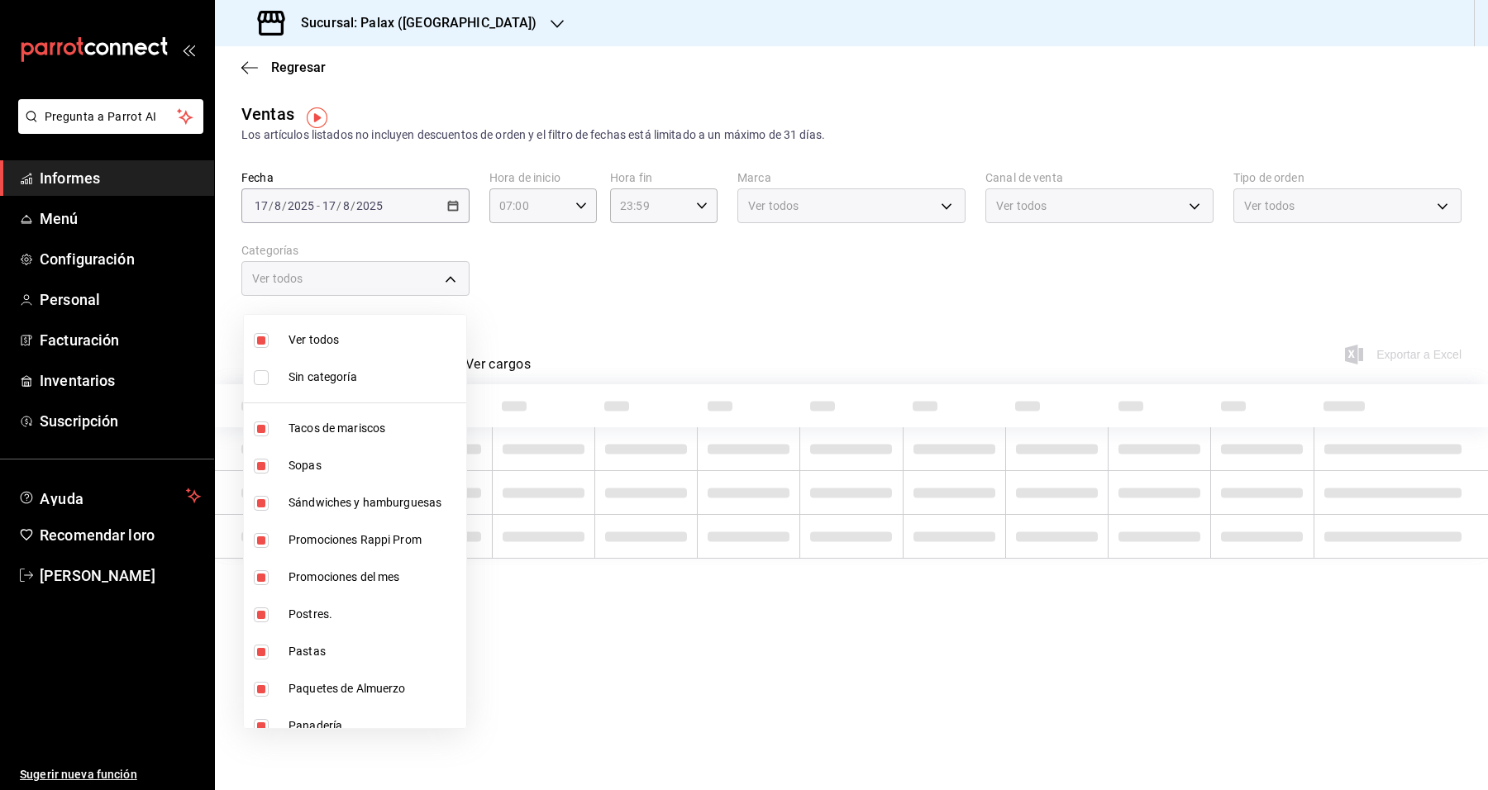
checkbox input "false"
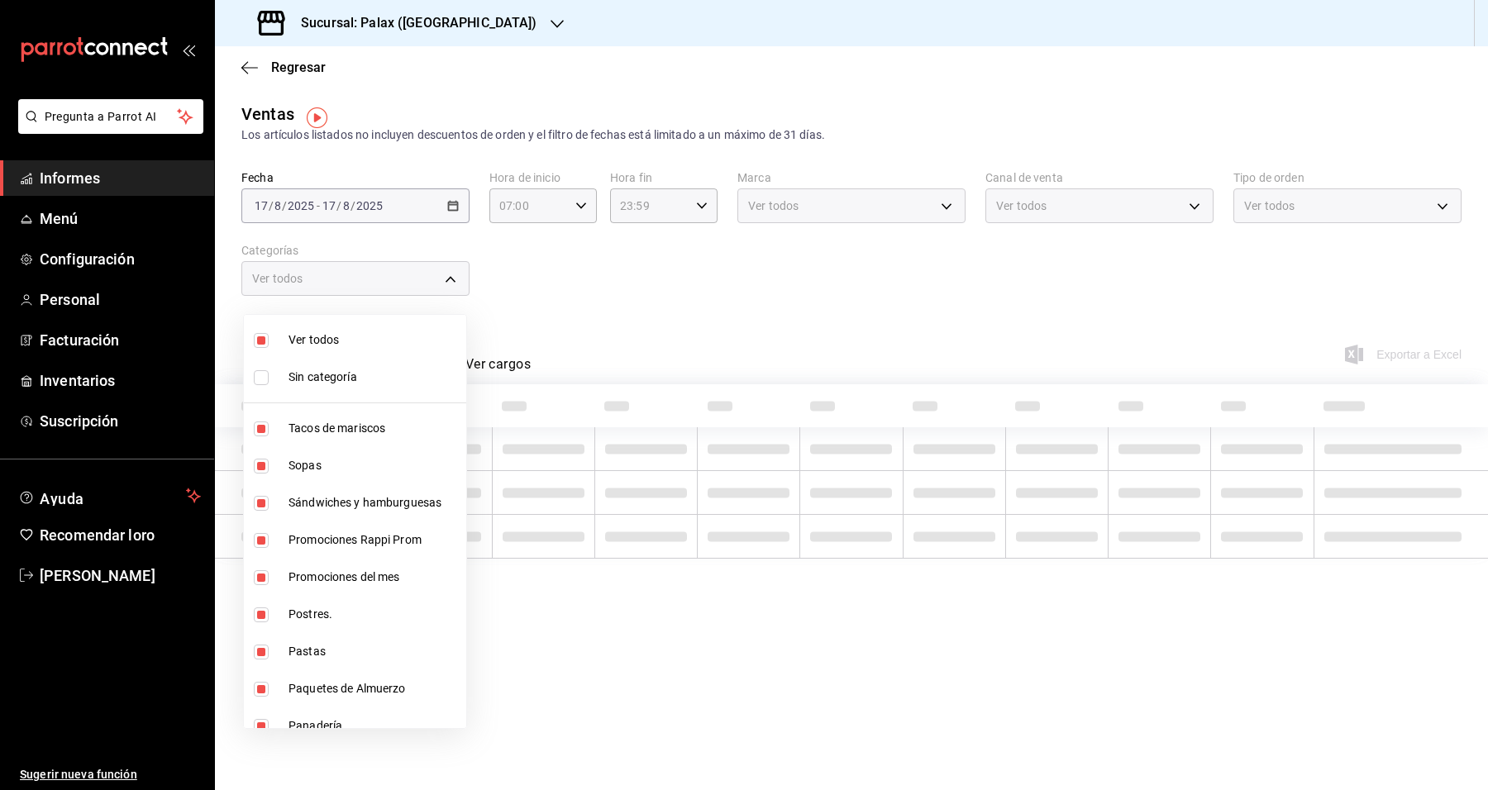
checkbox input "false"
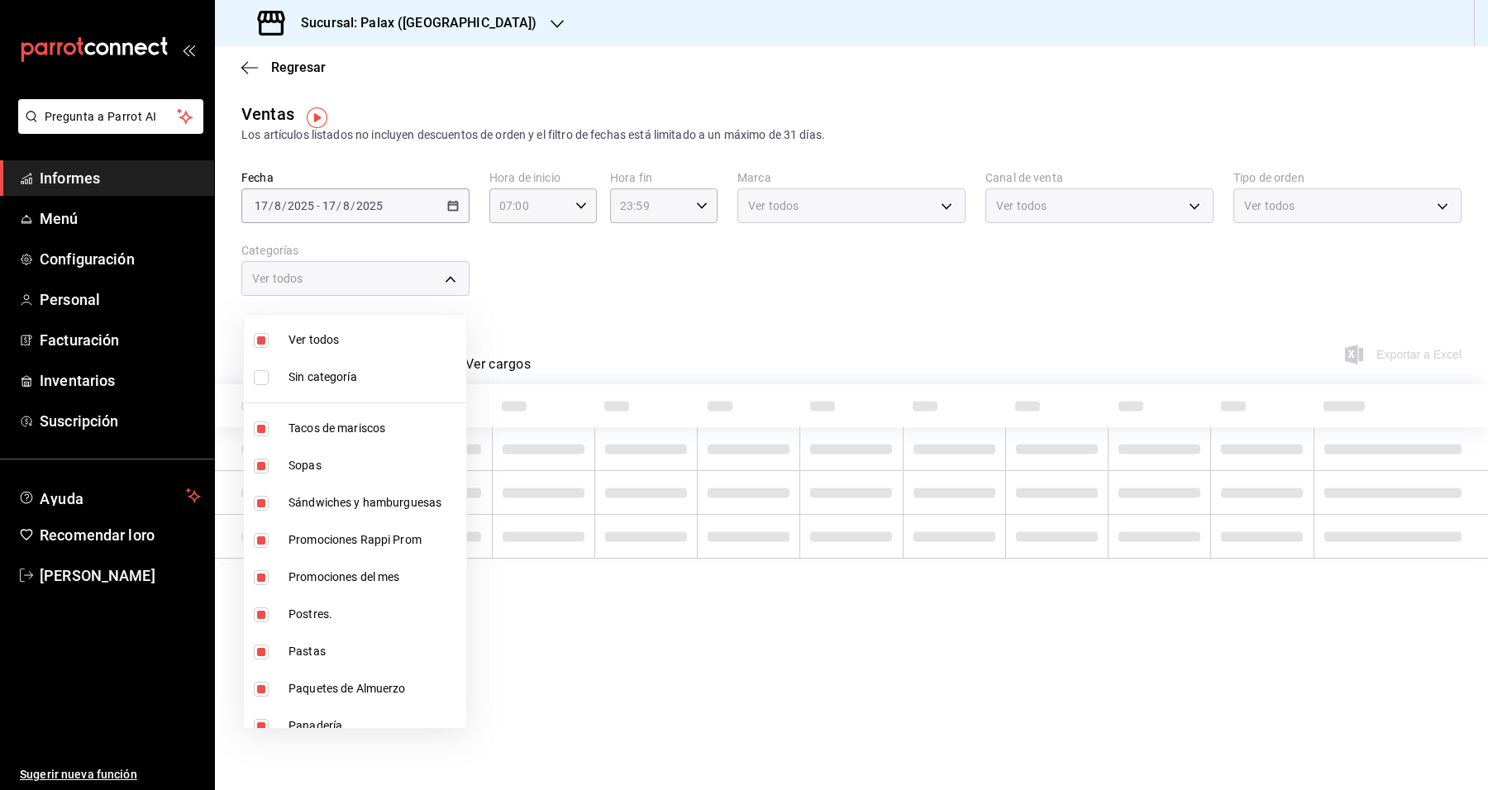
checkbox input "false"
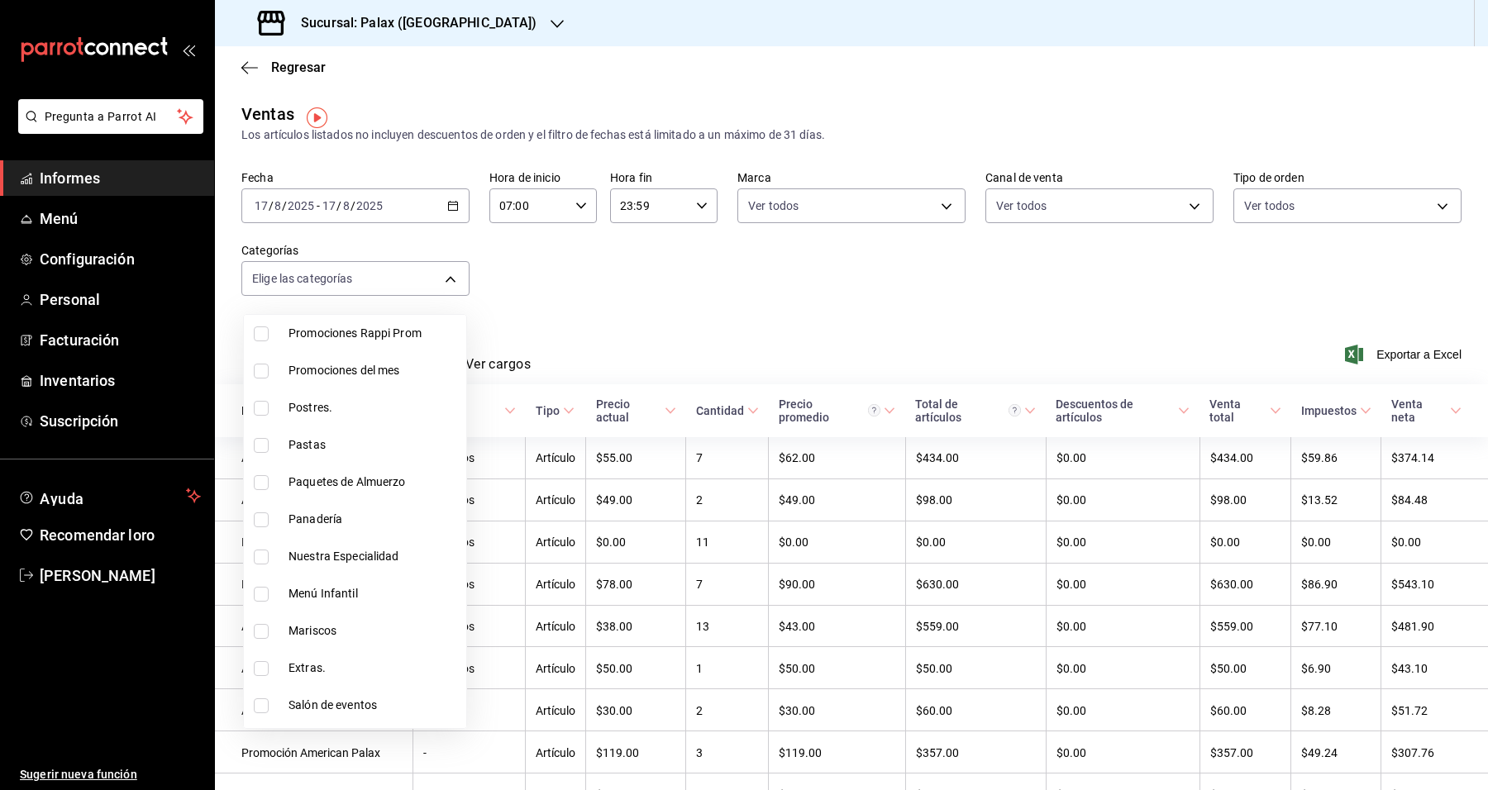
scroll to position [310, 0]
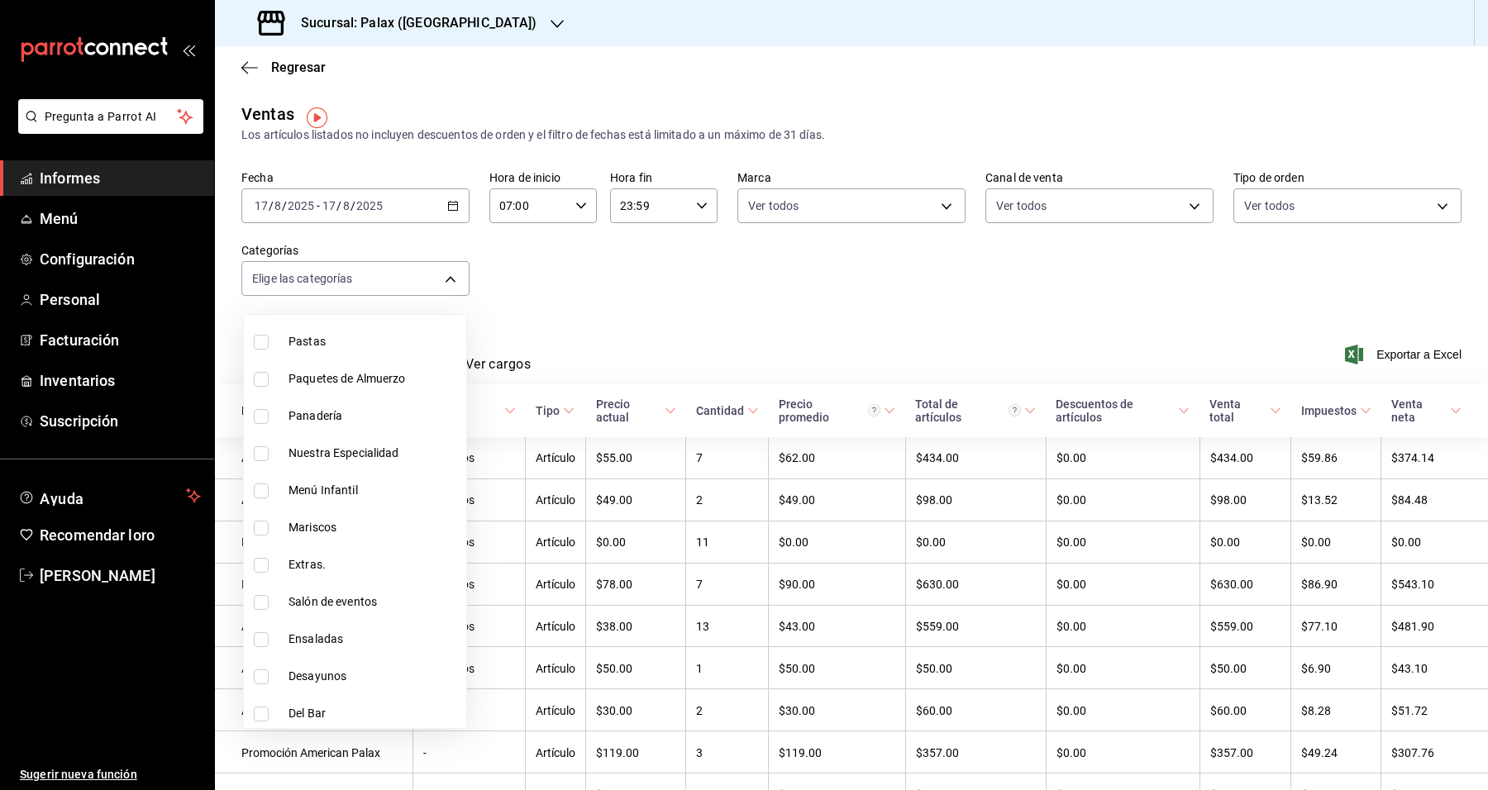
click at [336, 712] on span "Del Bar" at bounding box center [373, 713] width 171 height 17
type input "e5fa14e2-c7bb-4afd-b0cf-6d1a2447c4a1"
checkbox input "true"
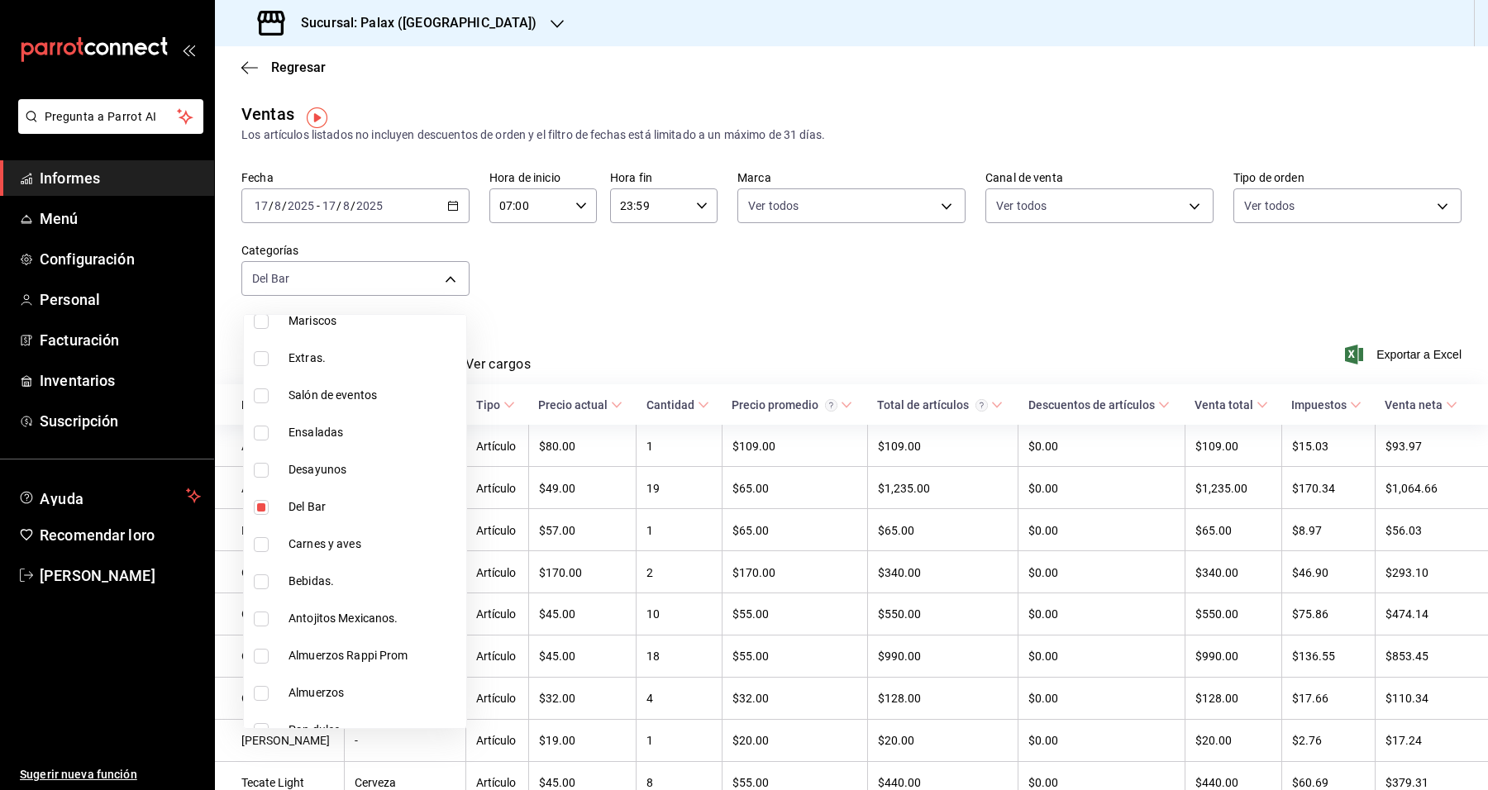
scroll to position [620, 0]
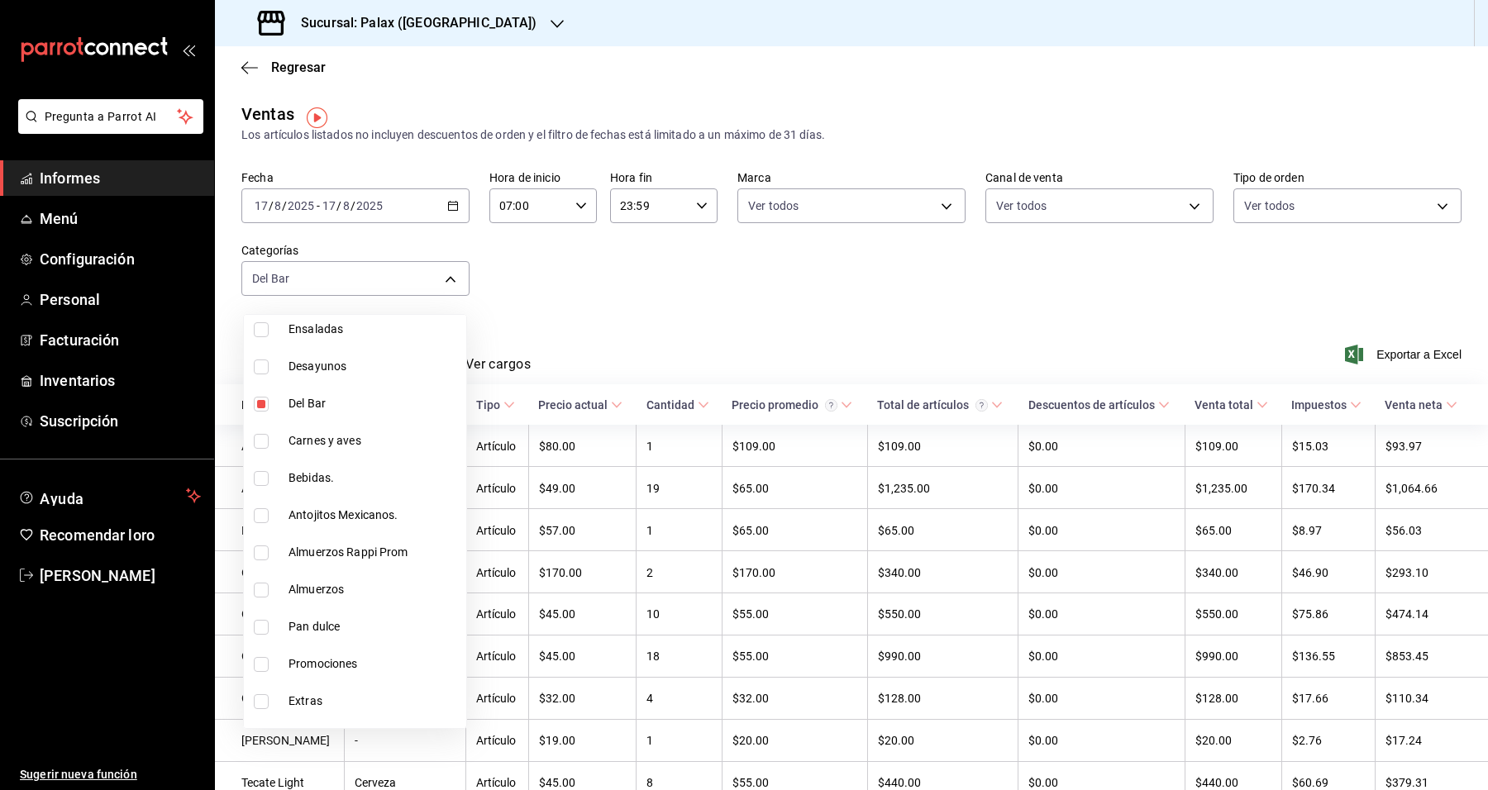
click at [310, 483] on font "Bebidas." at bounding box center [310, 477] width 45 height 13
type input "e5fa14e2-c7bb-4afd-b0cf-6d1a2447c4a1,4b82141e-e12f-4992-9202-ab169af21a46"
checkbox input "true"
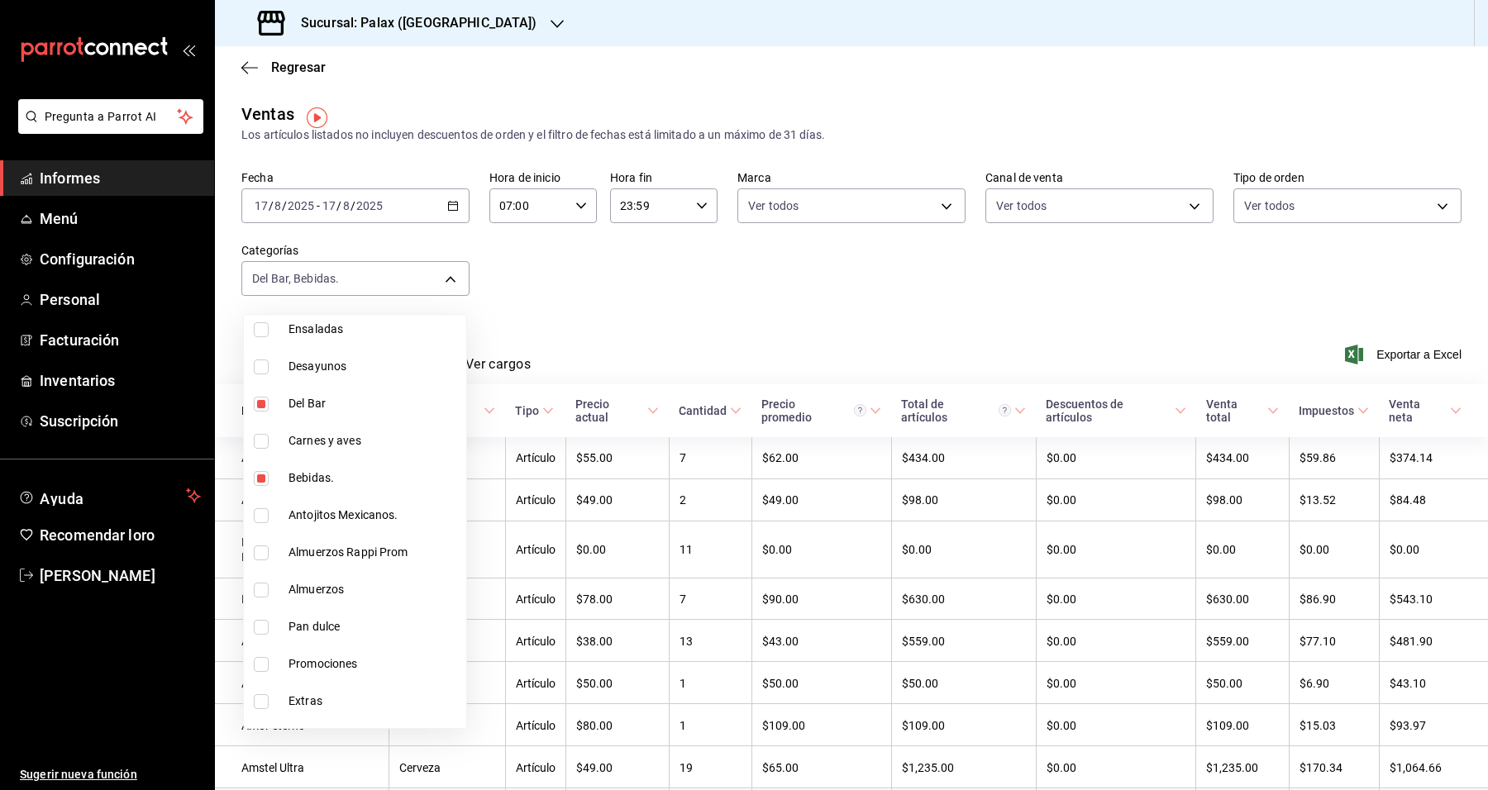
scroll to position [723, 0]
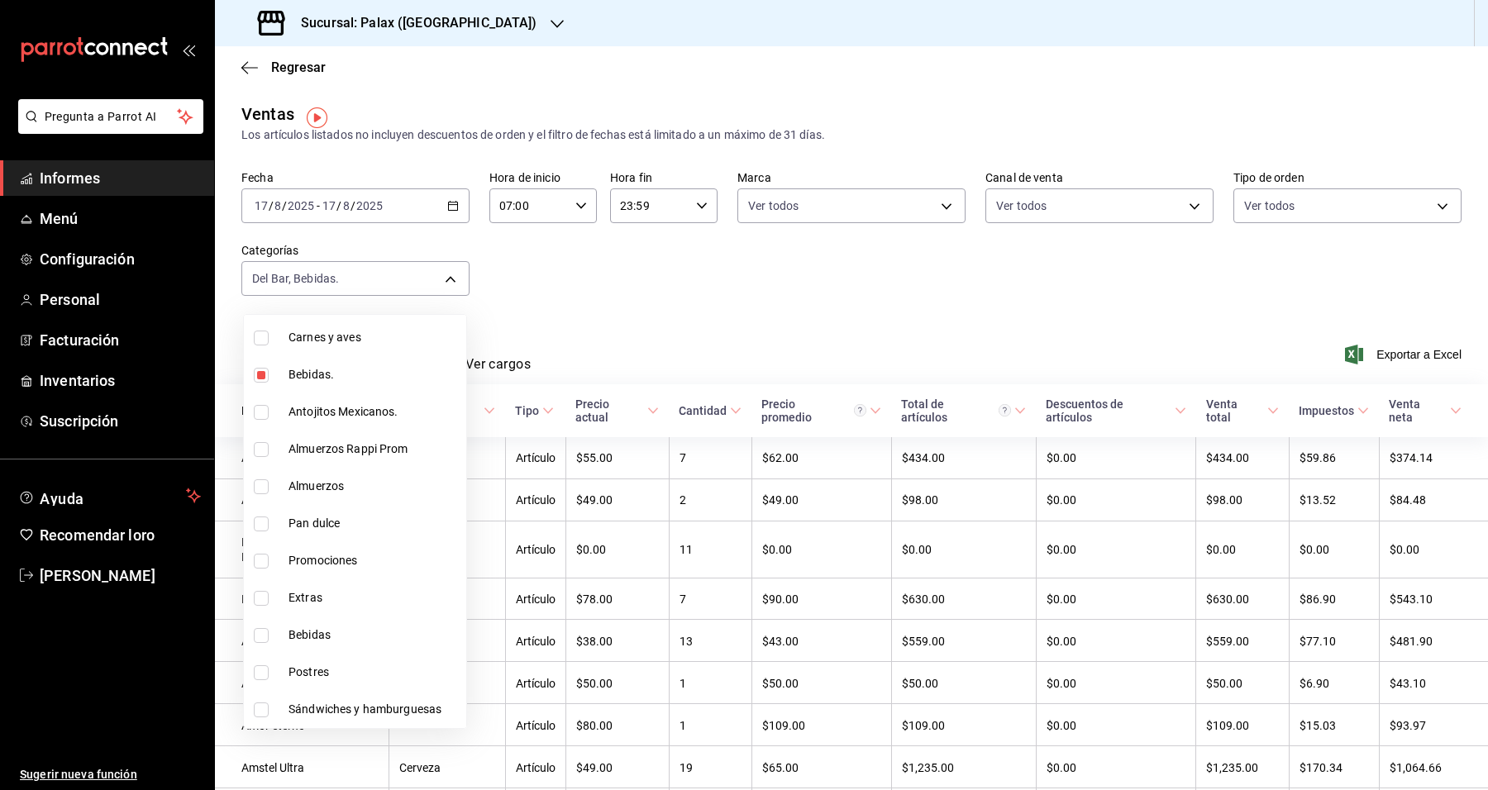
click at [345, 638] on span "Bebidas" at bounding box center [373, 634] width 171 height 17
type input "e5fa14e2-c7bb-4afd-b0cf-6d1a2447c4a1,4b82141e-e12f-4992-9202-ab169af21a46,298ad…"
checkbox input "true"
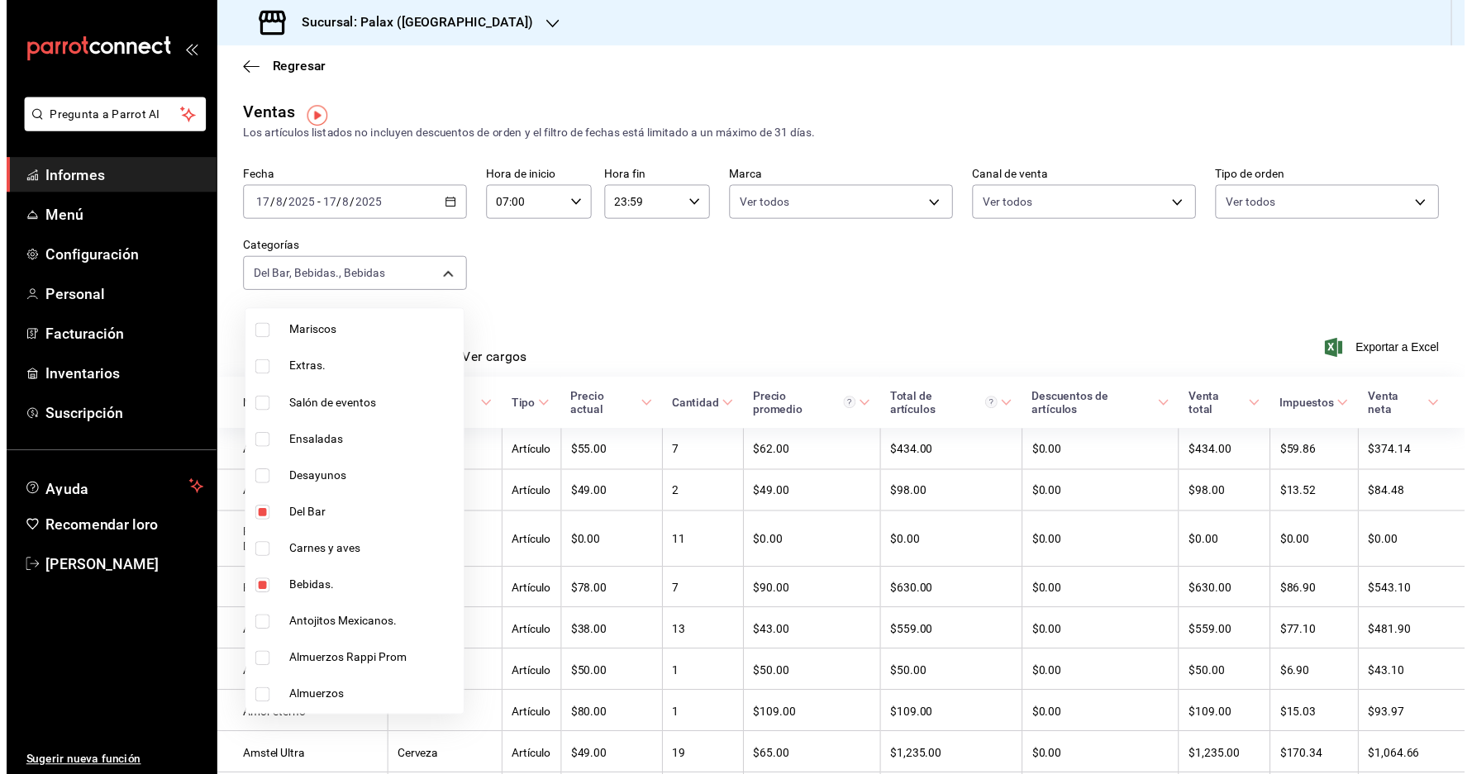
scroll to position [464, 0]
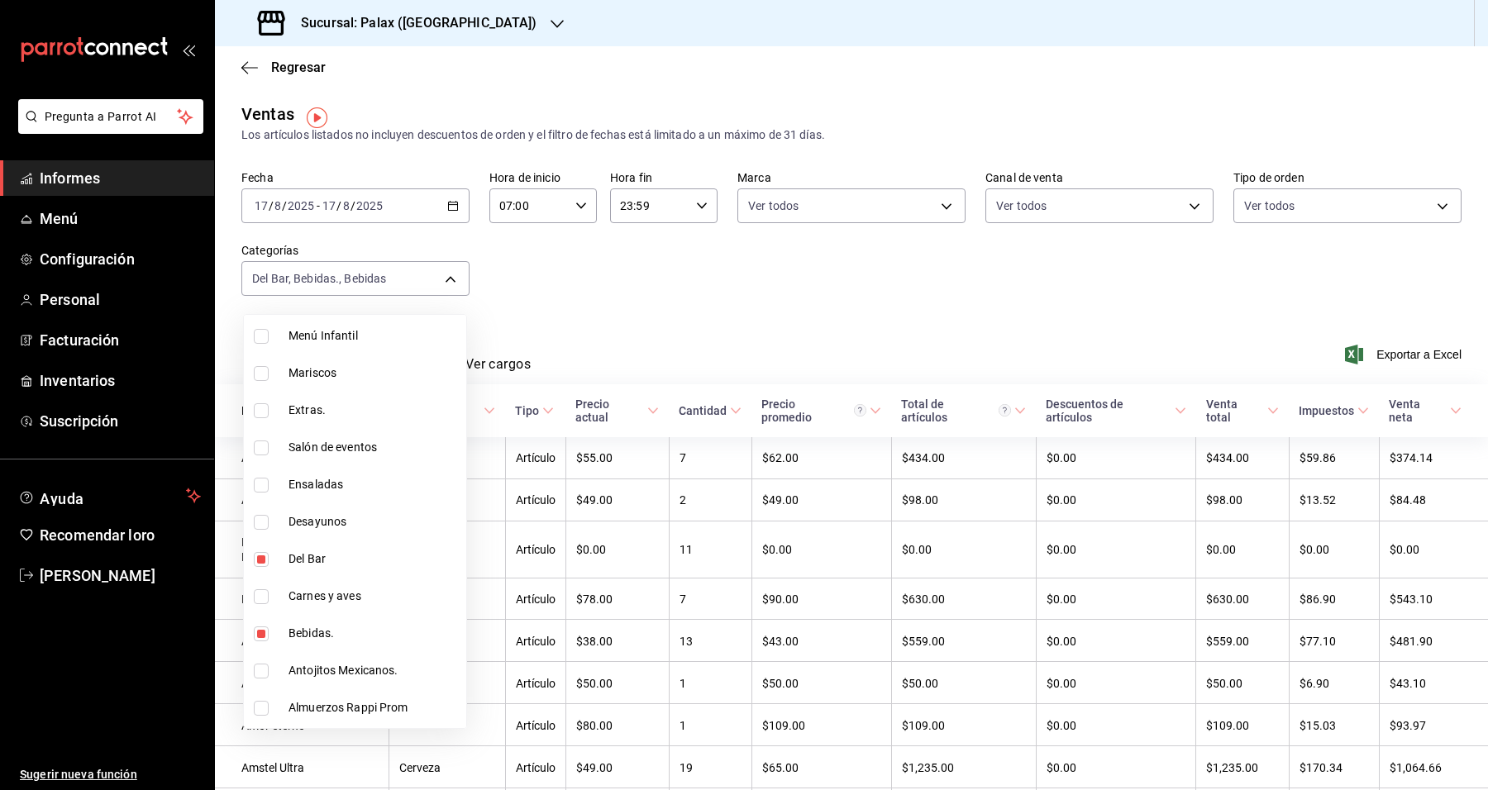
click at [700, 331] on div at bounding box center [744, 395] width 1488 height 790
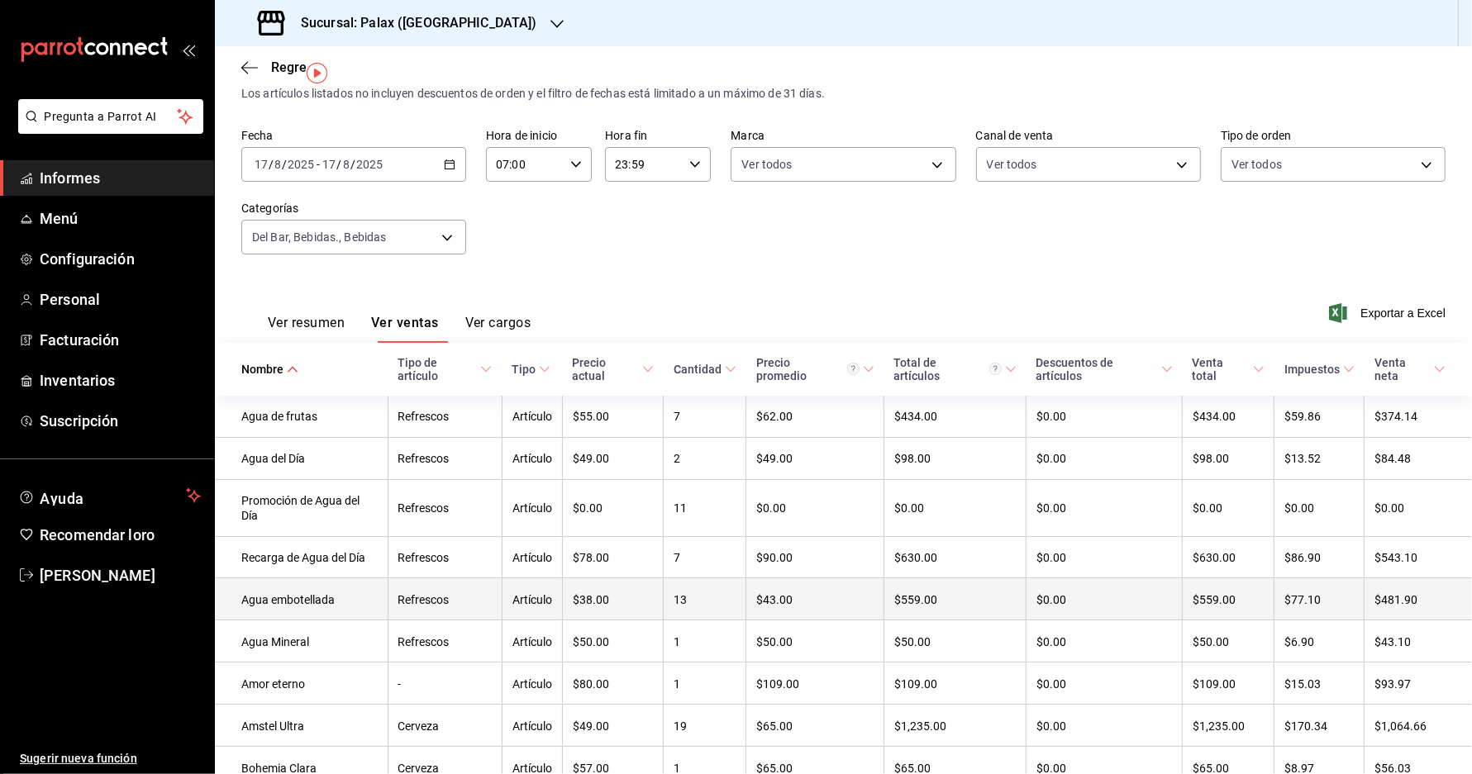
scroll to position [0, 0]
